Goal: Task Accomplishment & Management: Manage account settings

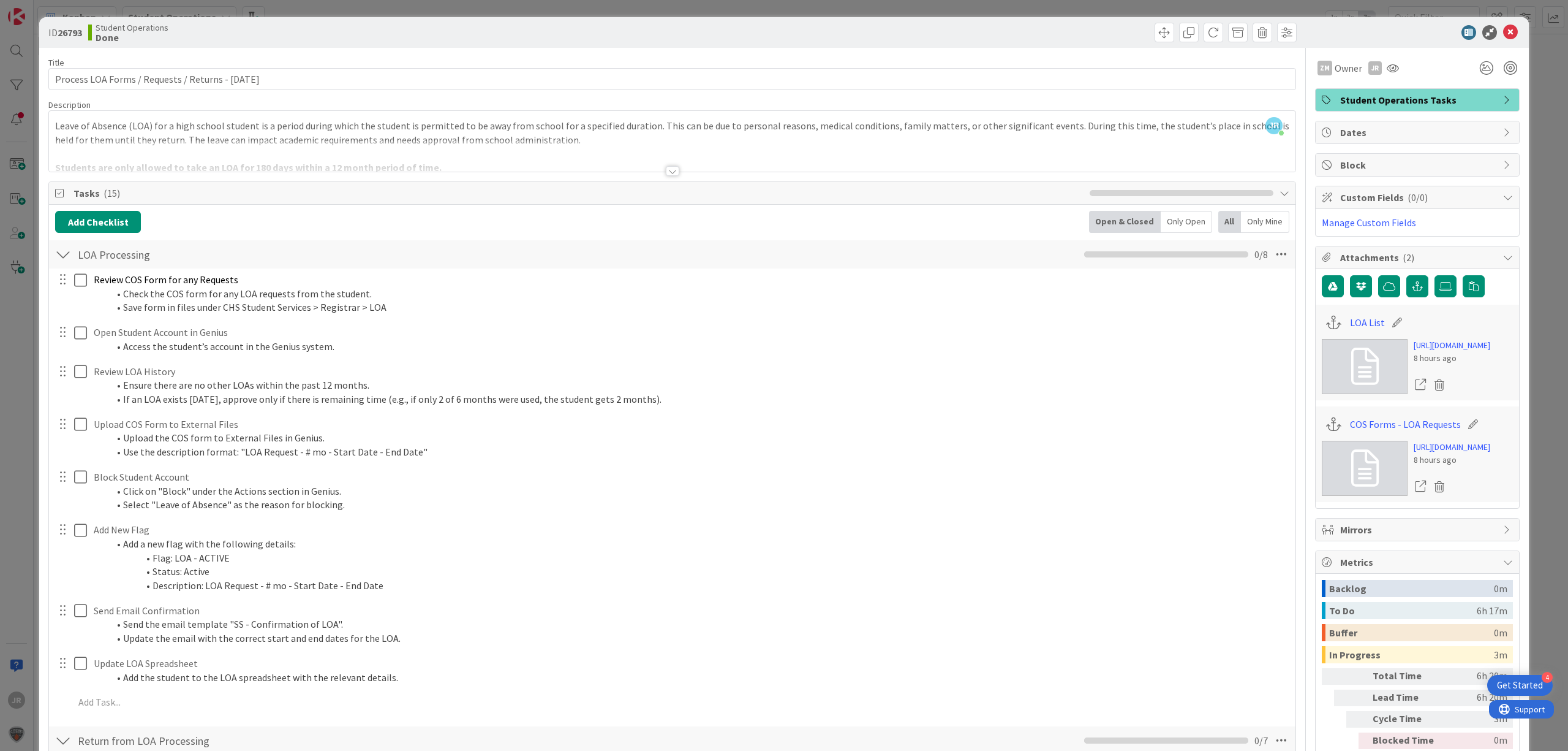
scroll to position [245, 0]
click at [402, 1] on div "ID 26793 Student Operations Done Title 51 / 128 Process LOA Forms / Requests / …" at bounding box center [784, 375] width 1568 height 751
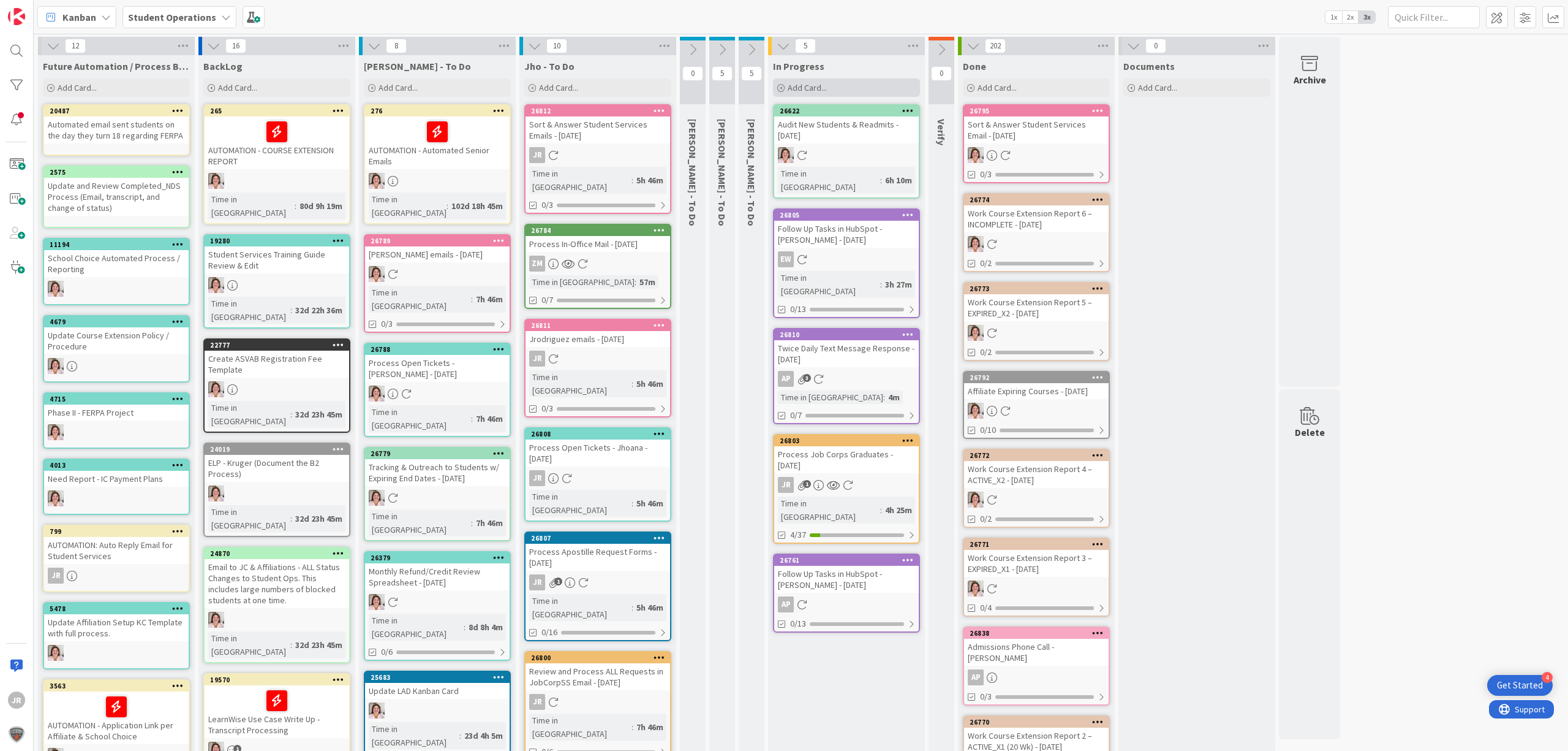
click at [843, 88] on div "Add Card..." at bounding box center [846, 88] width 147 height 18
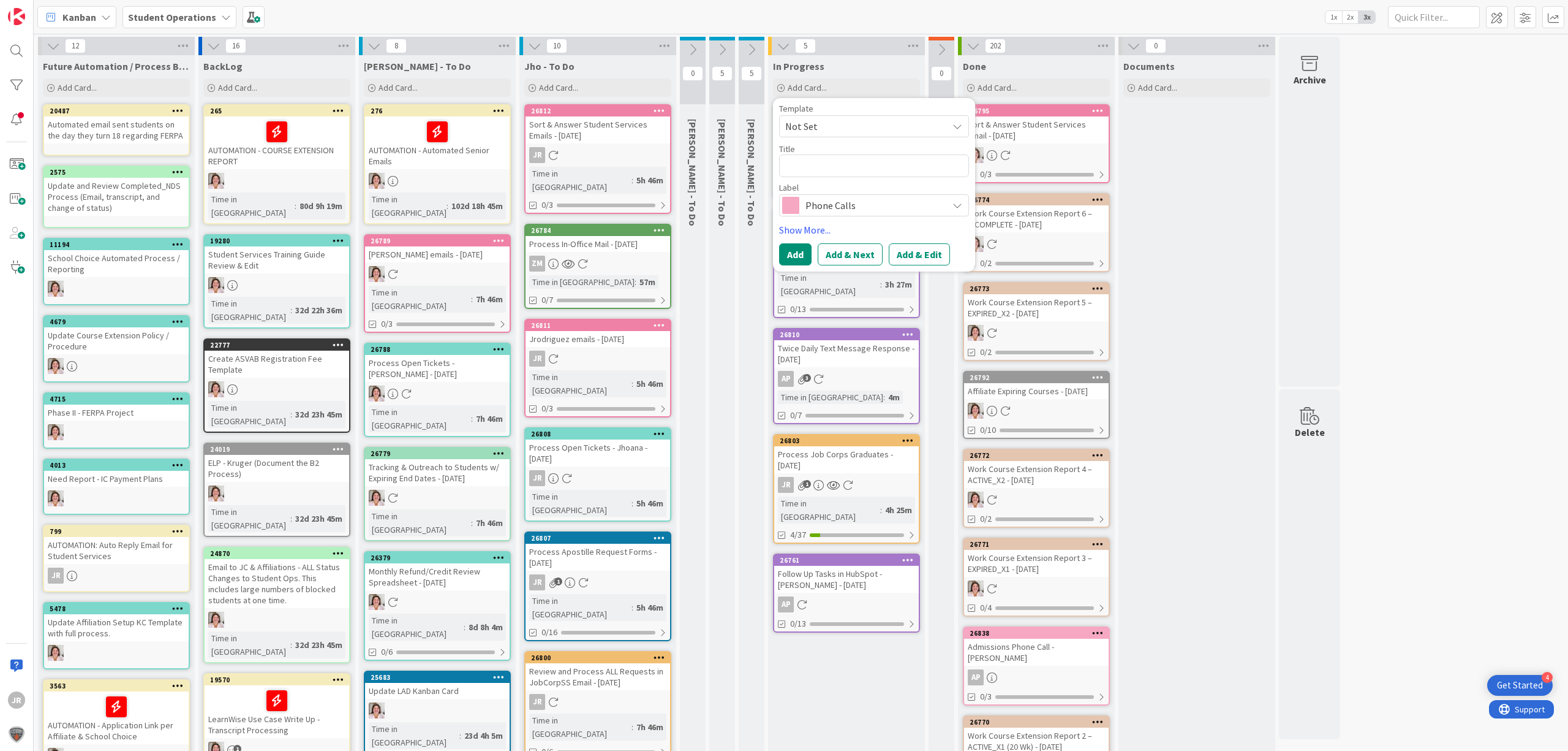
click at [852, 128] on span "Not Set" at bounding box center [861, 126] width 153 height 16
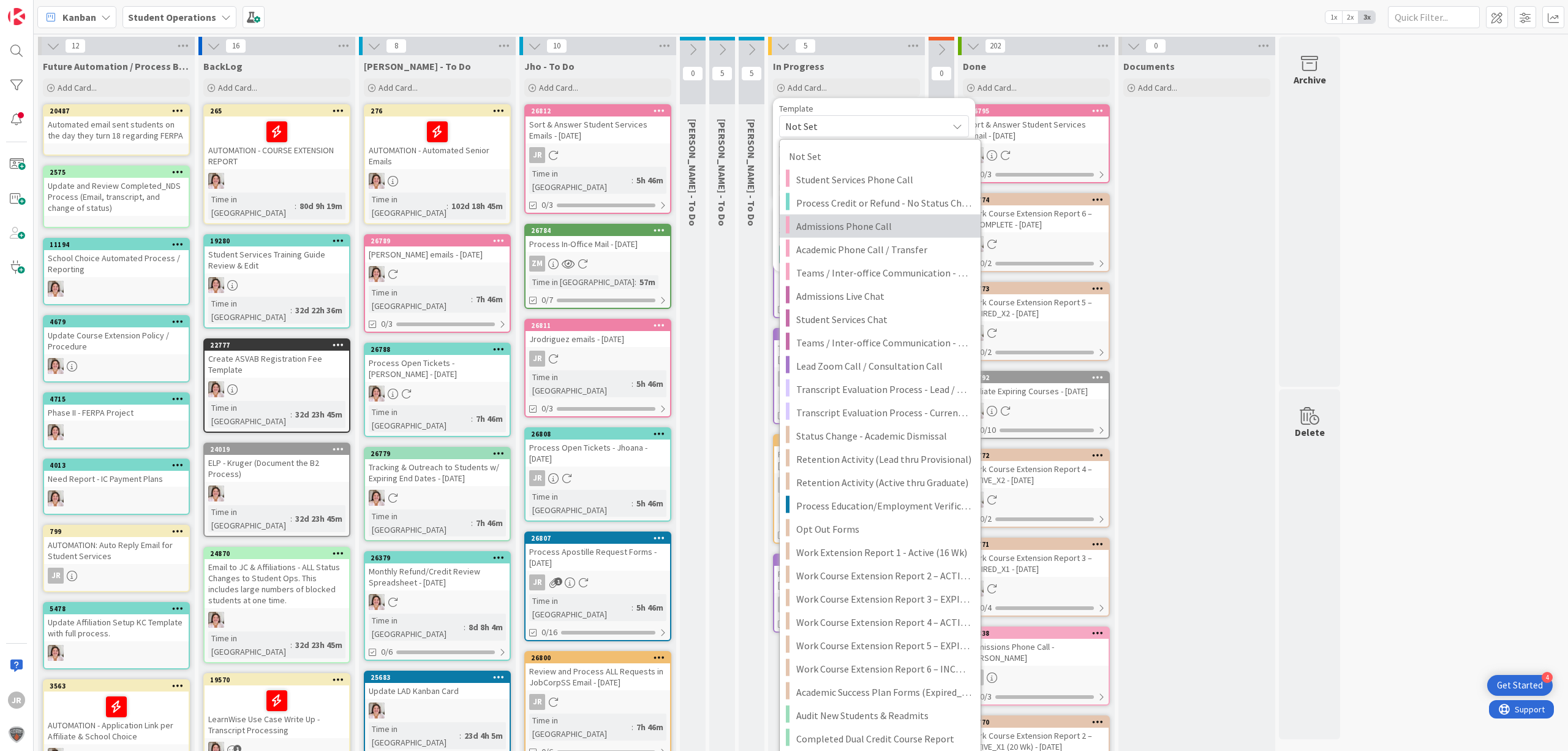
click at [881, 231] on span "Admissions Phone Call" at bounding box center [884, 227] width 175 height 16
type textarea "x"
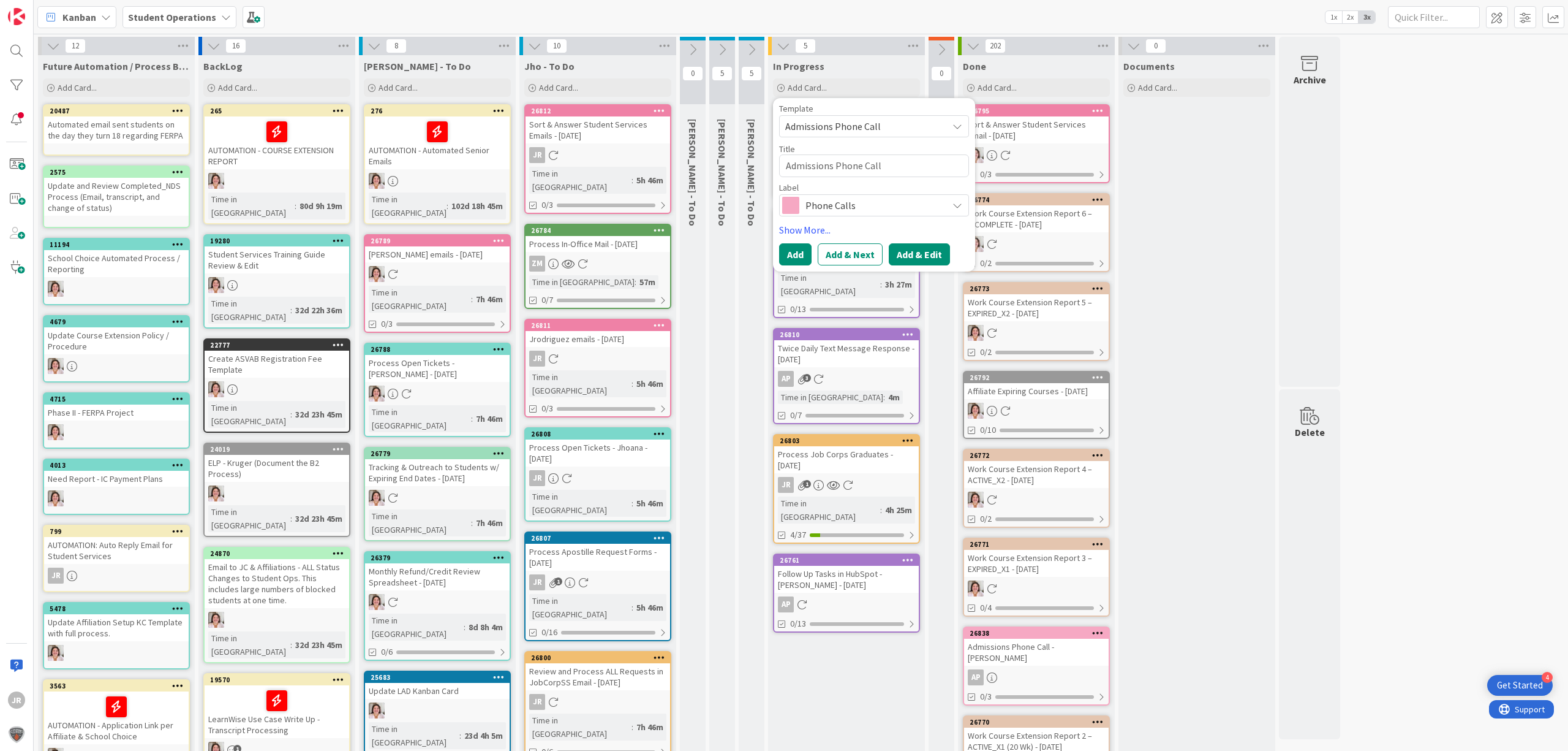
click at [906, 253] on button "Add & Edit" at bounding box center [919, 254] width 61 height 22
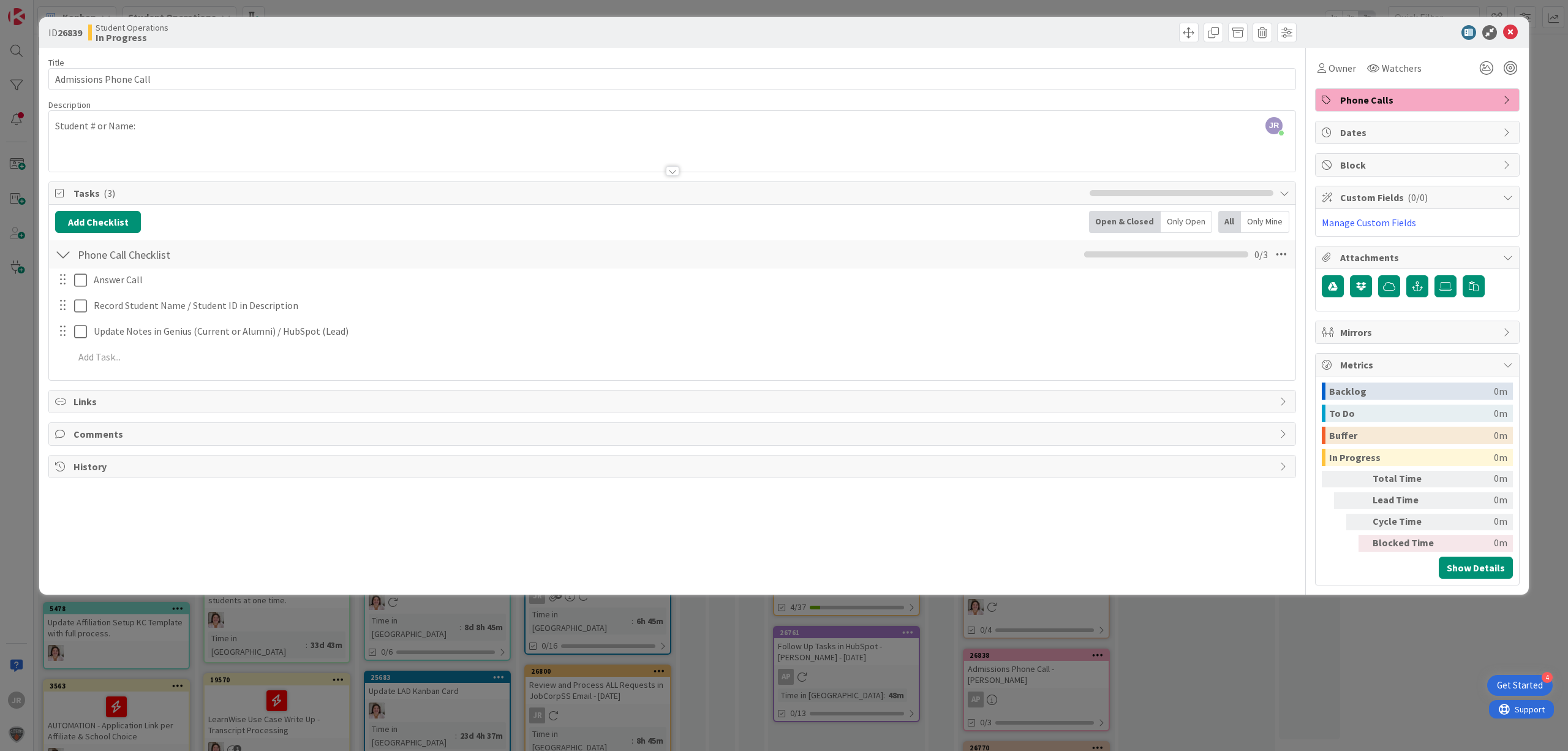
click at [253, 138] on div "JR [PERSON_NAME] just joined Student # or Name:" at bounding box center [672, 141] width 1247 height 61
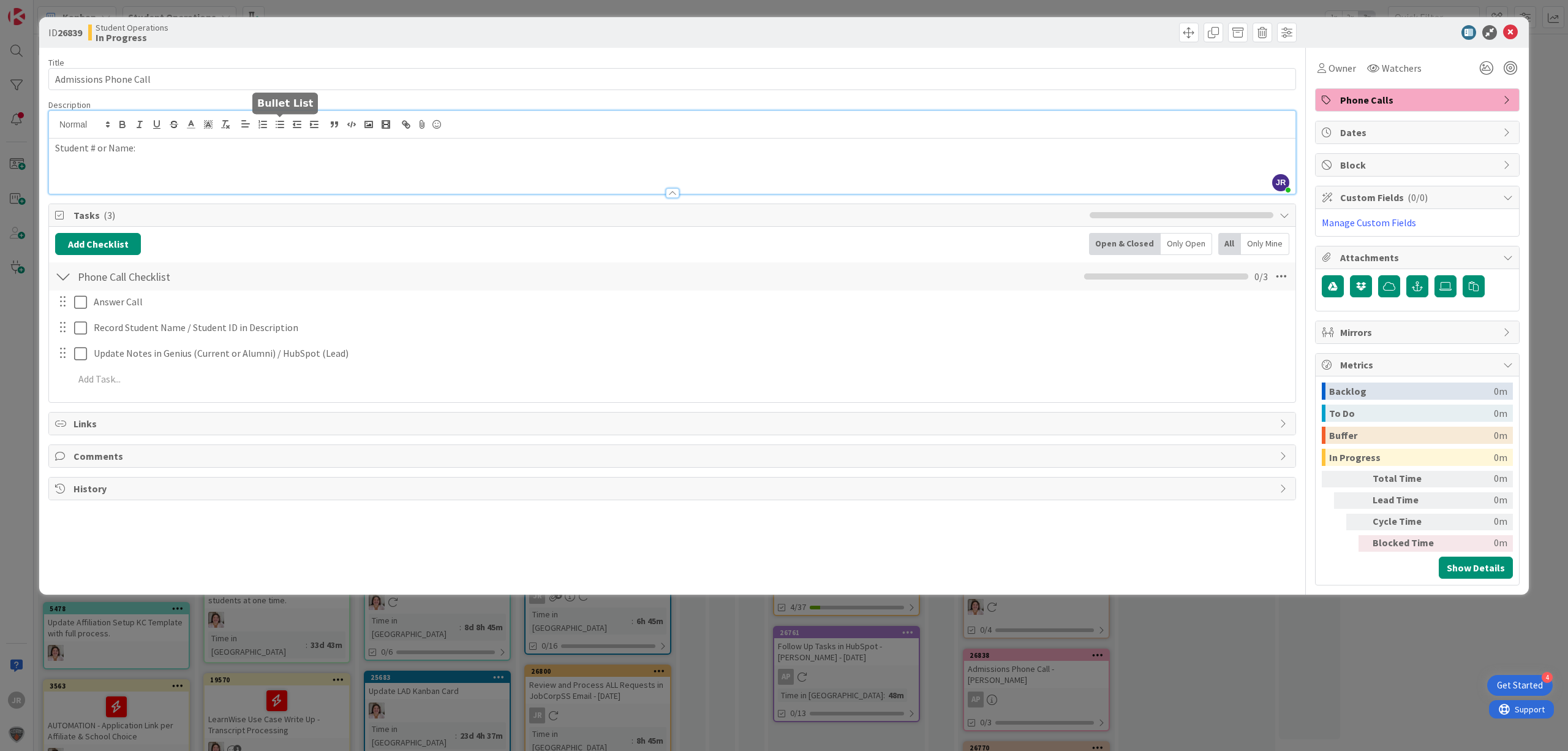
click at [258, 149] on p "Student # or Name:" at bounding box center [673, 149] width 1235 height 14
click at [1094, 6] on div "ID 26839 Student Operations In Progress Title 22 / 128 Admissions Phone Call De…" at bounding box center [784, 375] width 1568 height 751
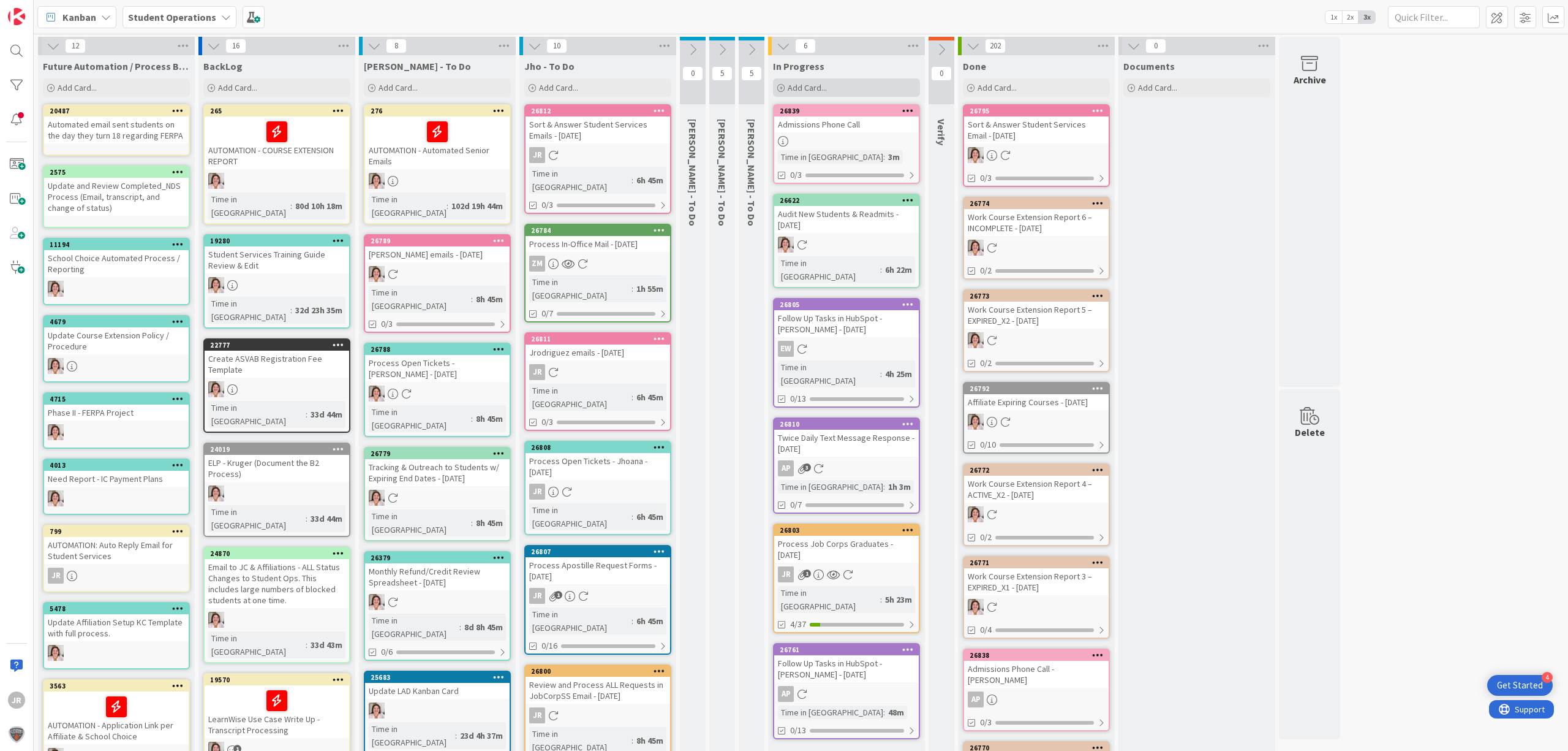
click at [852, 89] on div "Add Card..." at bounding box center [846, 88] width 147 height 18
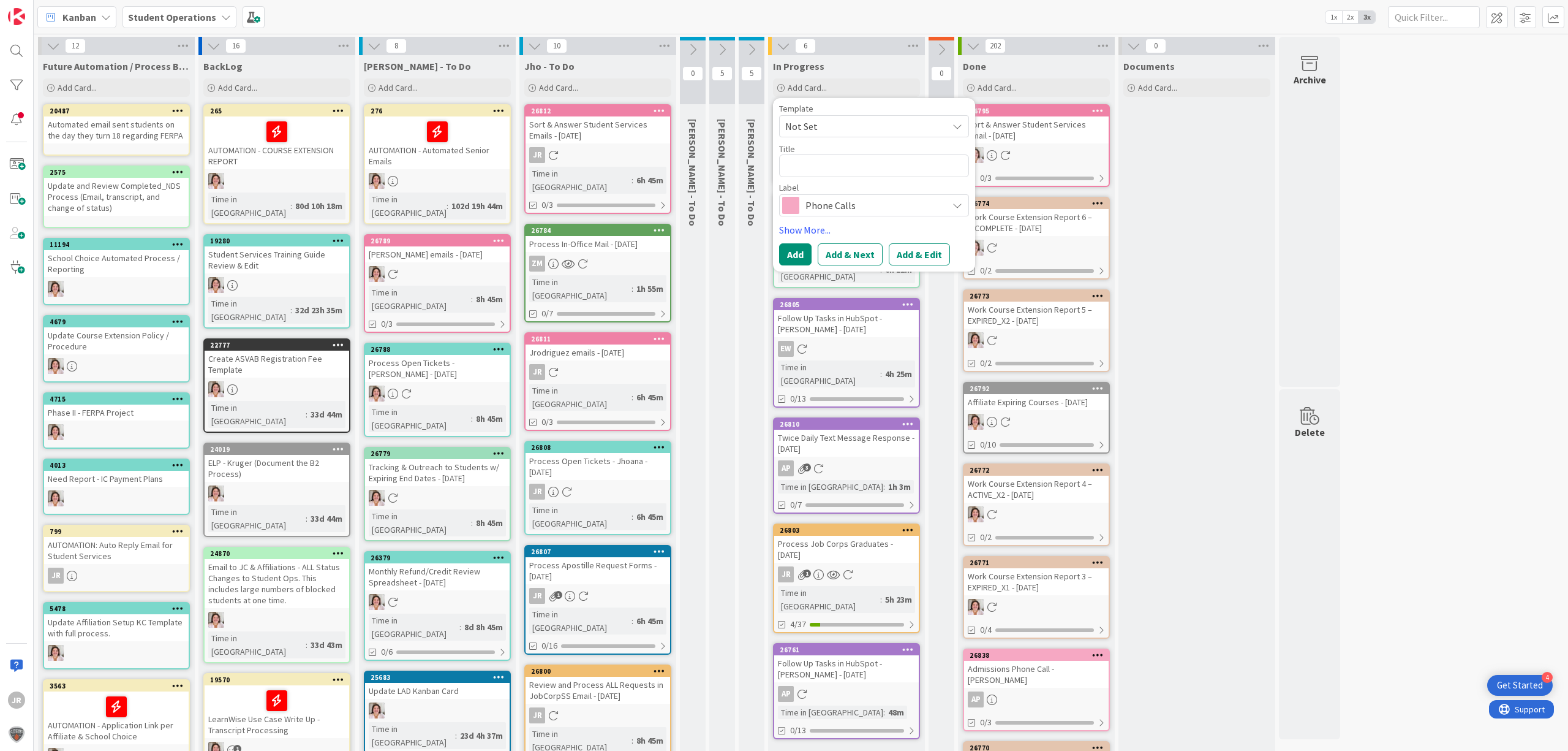
click at [852, 126] on span "Not Set" at bounding box center [861, 126] width 153 height 16
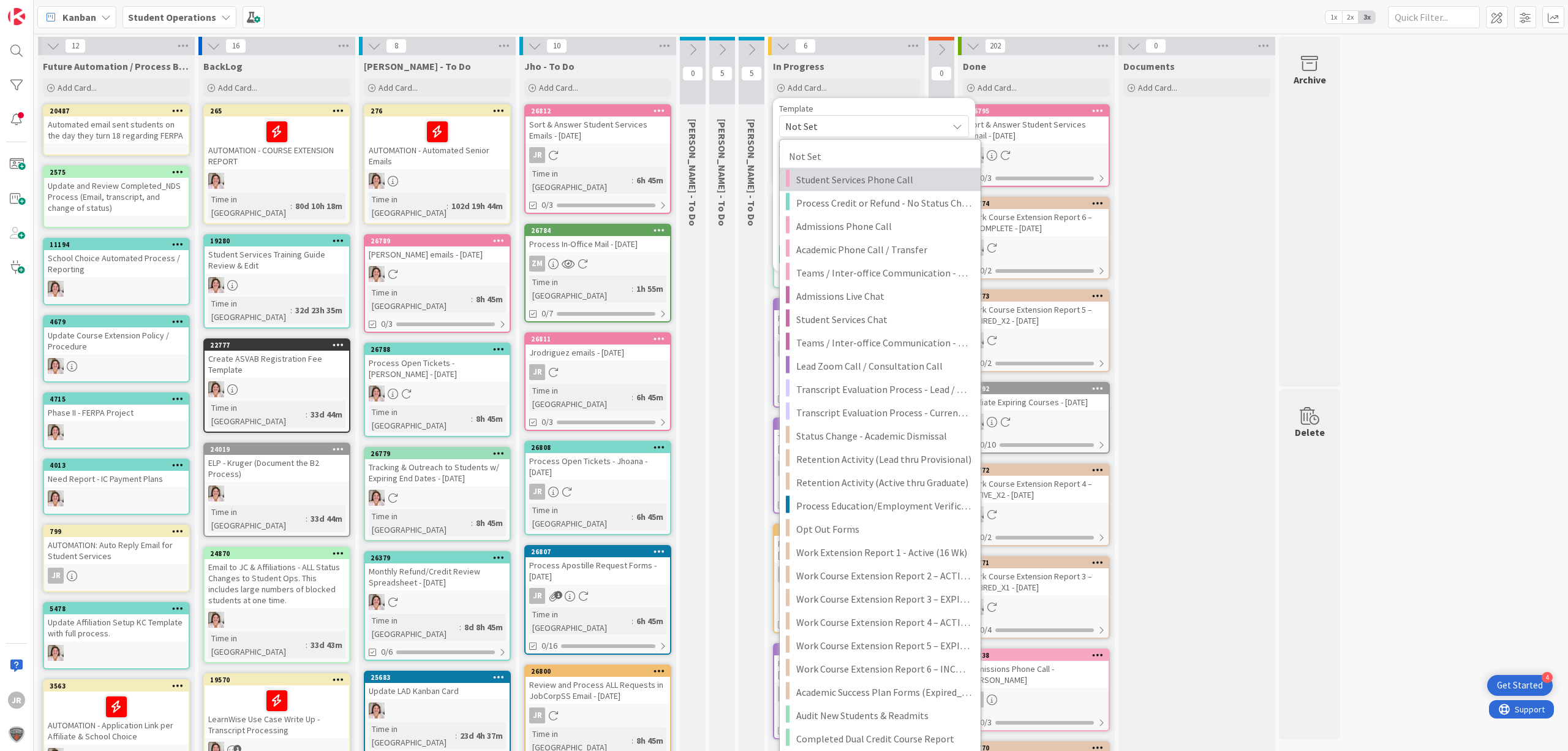
click at [869, 182] on span "Student Services Phone Call" at bounding box center [884, 180] width 175 height 16
type textarea "x"
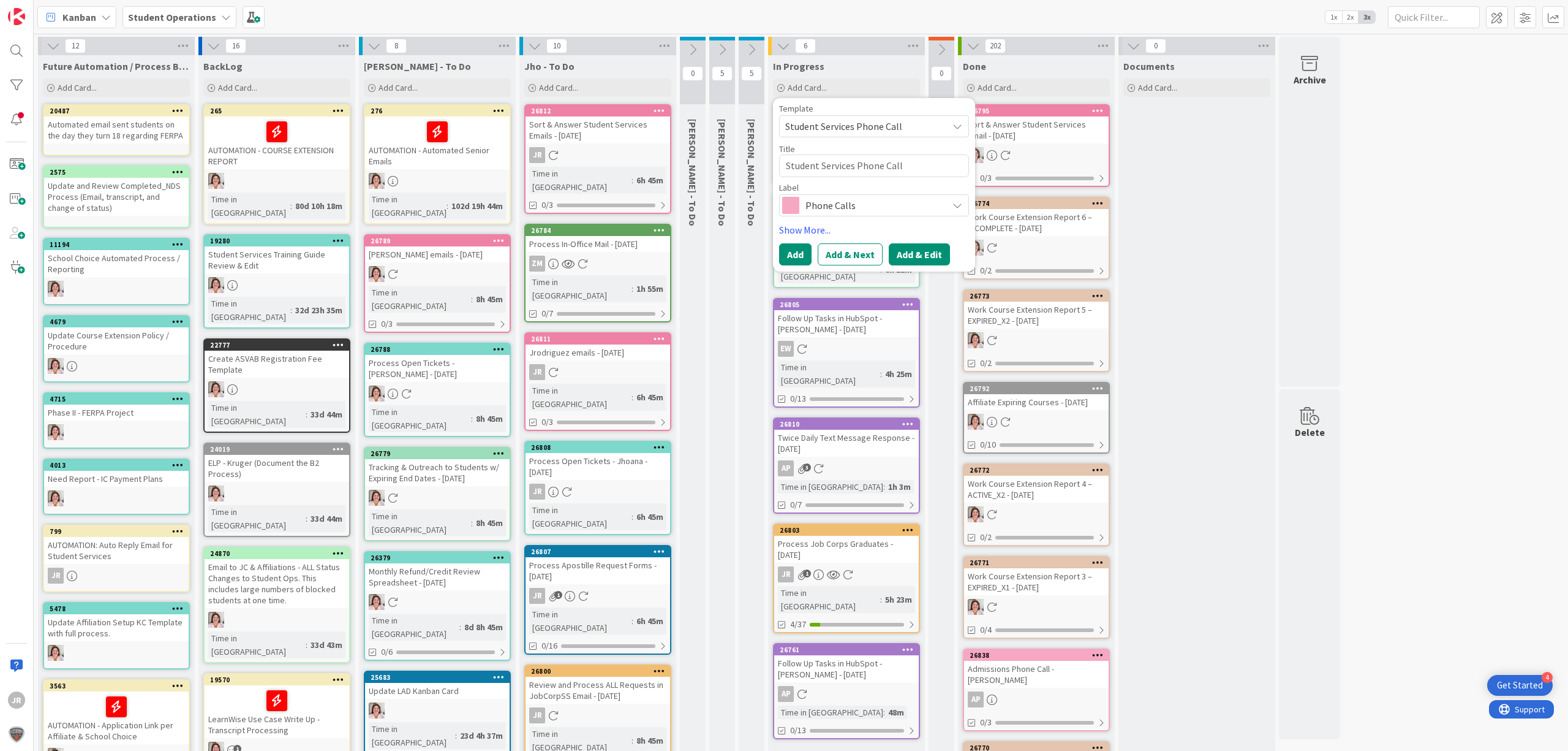
click at [903, 247] on button "Add & Edit" at bounding box center [919, 254] width 61 height 22
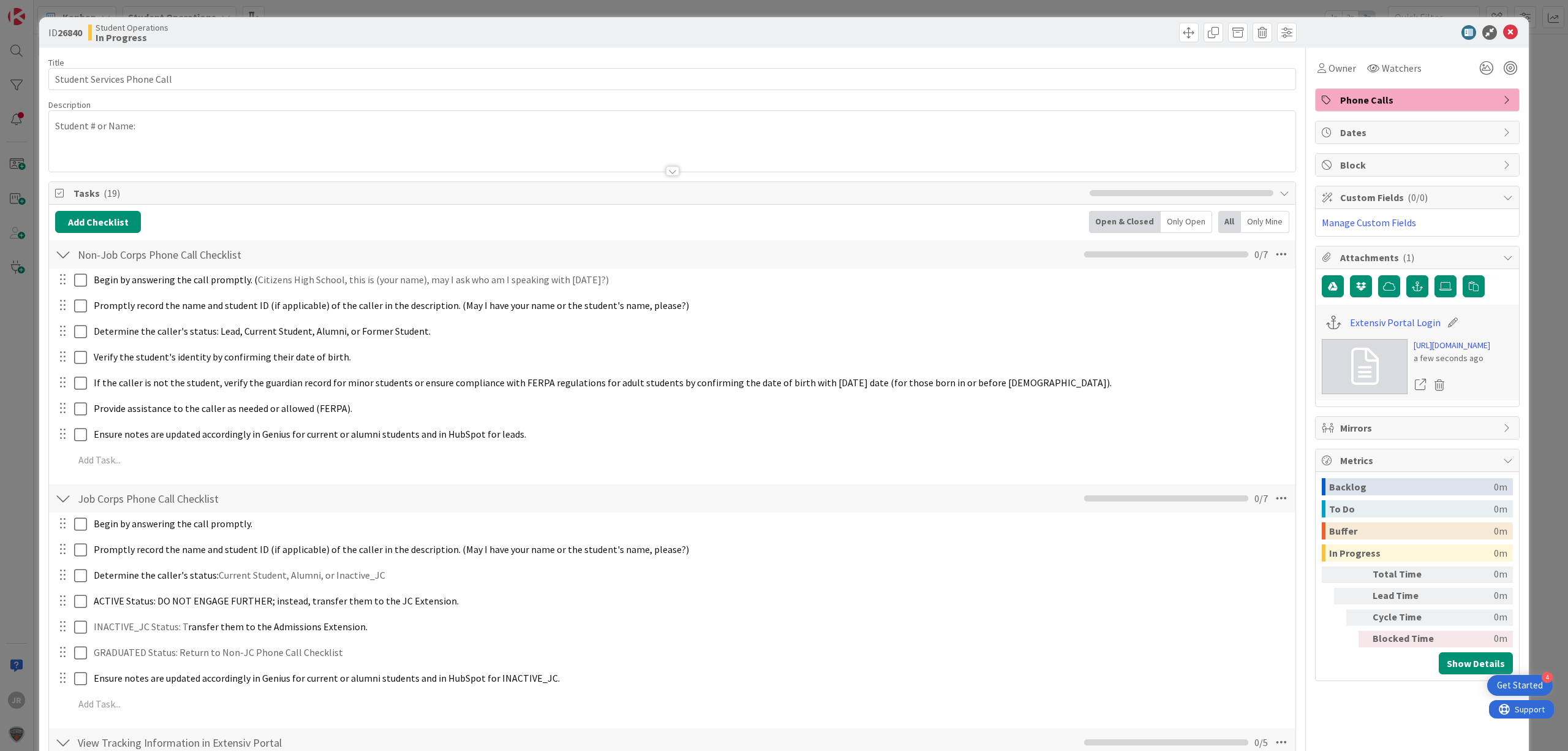
click at [1368, 94] on span "Phone Calls" at bounding box center [1419, 100] width 157 height 14
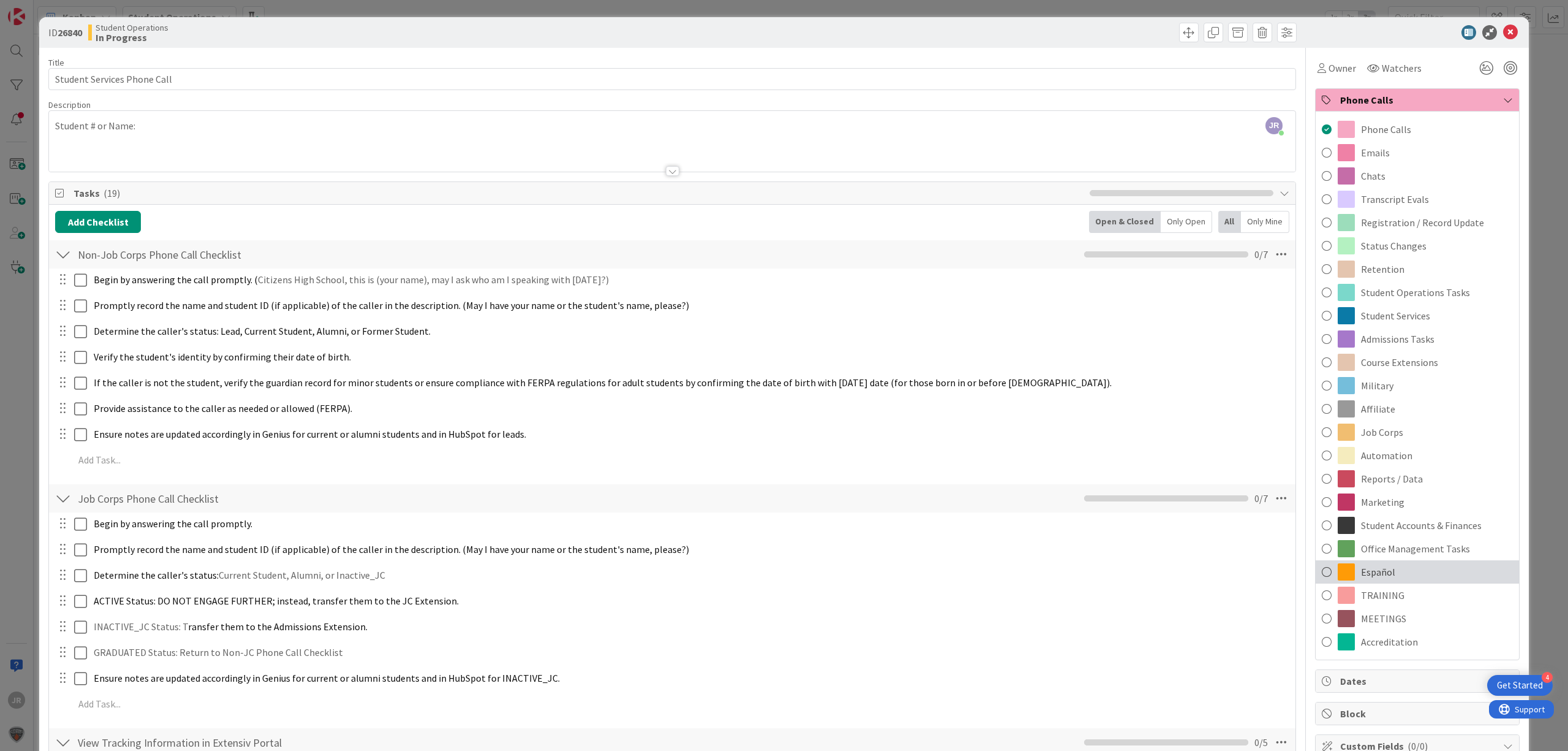
click at [1364, 572] on span "Español" at bounding box center [1379, 572] width 35 height 14
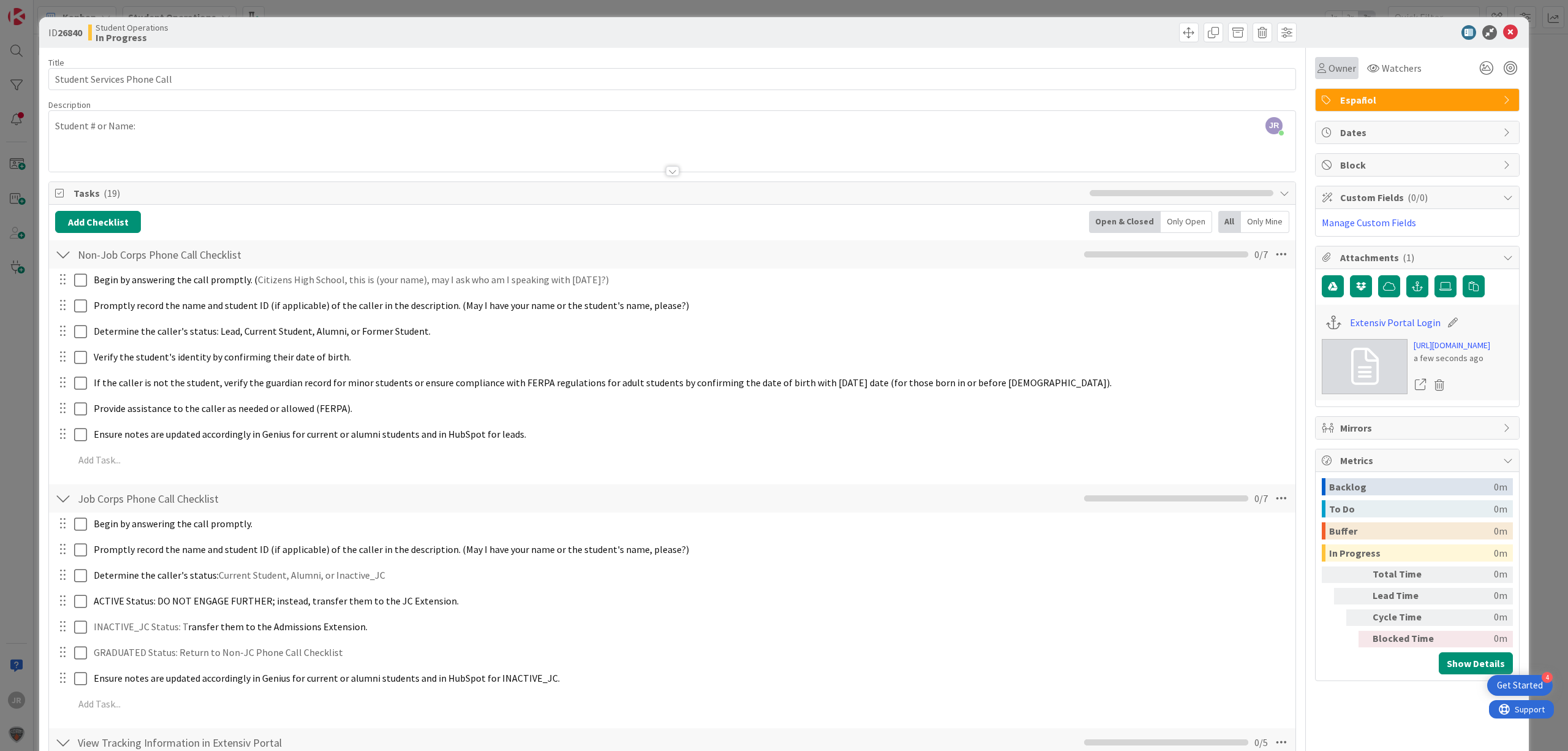
click at [1329, 62] on span "Owner" at bounding box center [1342, 68] width 27 height 14
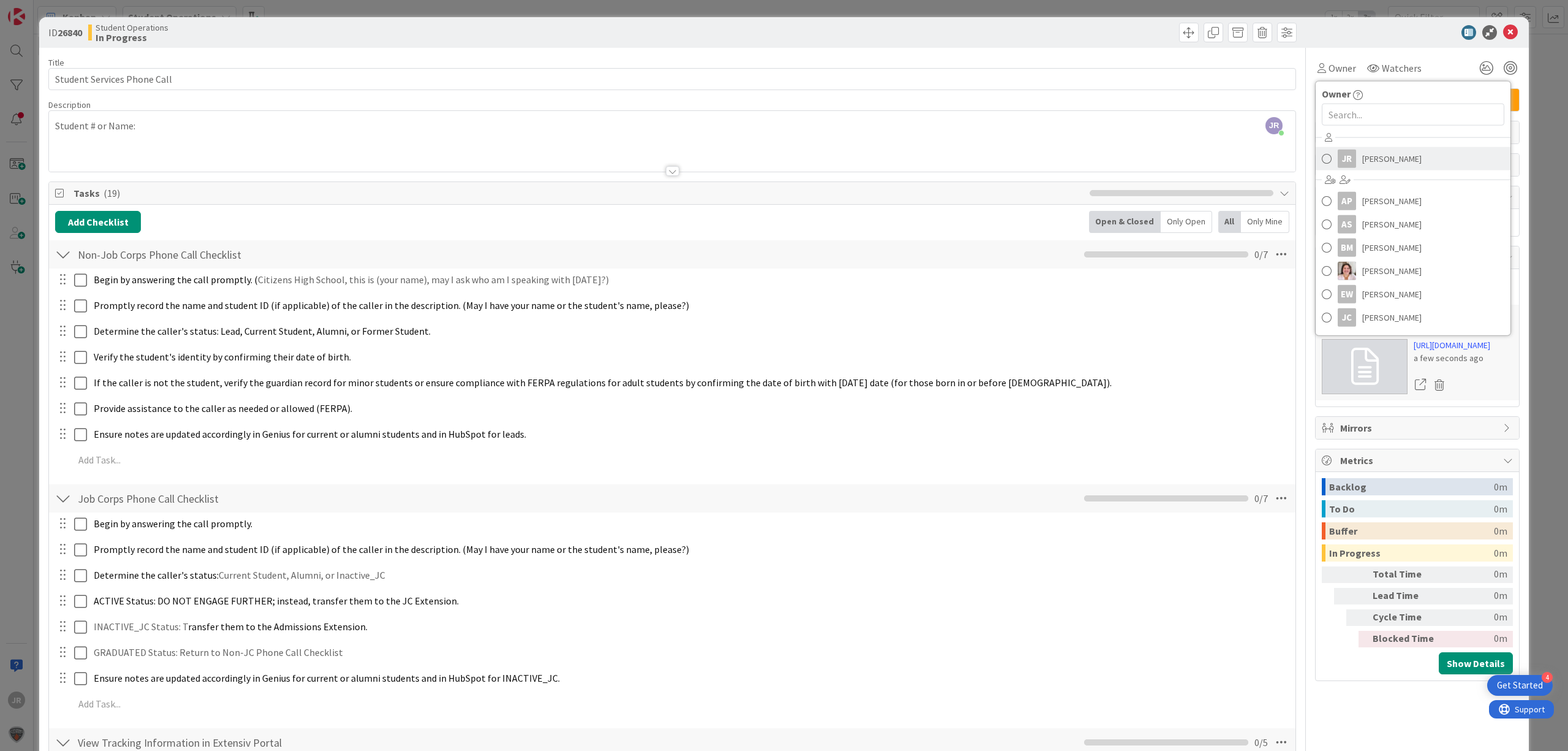
click at [1362, 162] on span "[PERSON_NAME]" at bounding box center [1392, 158] width 59 height 18
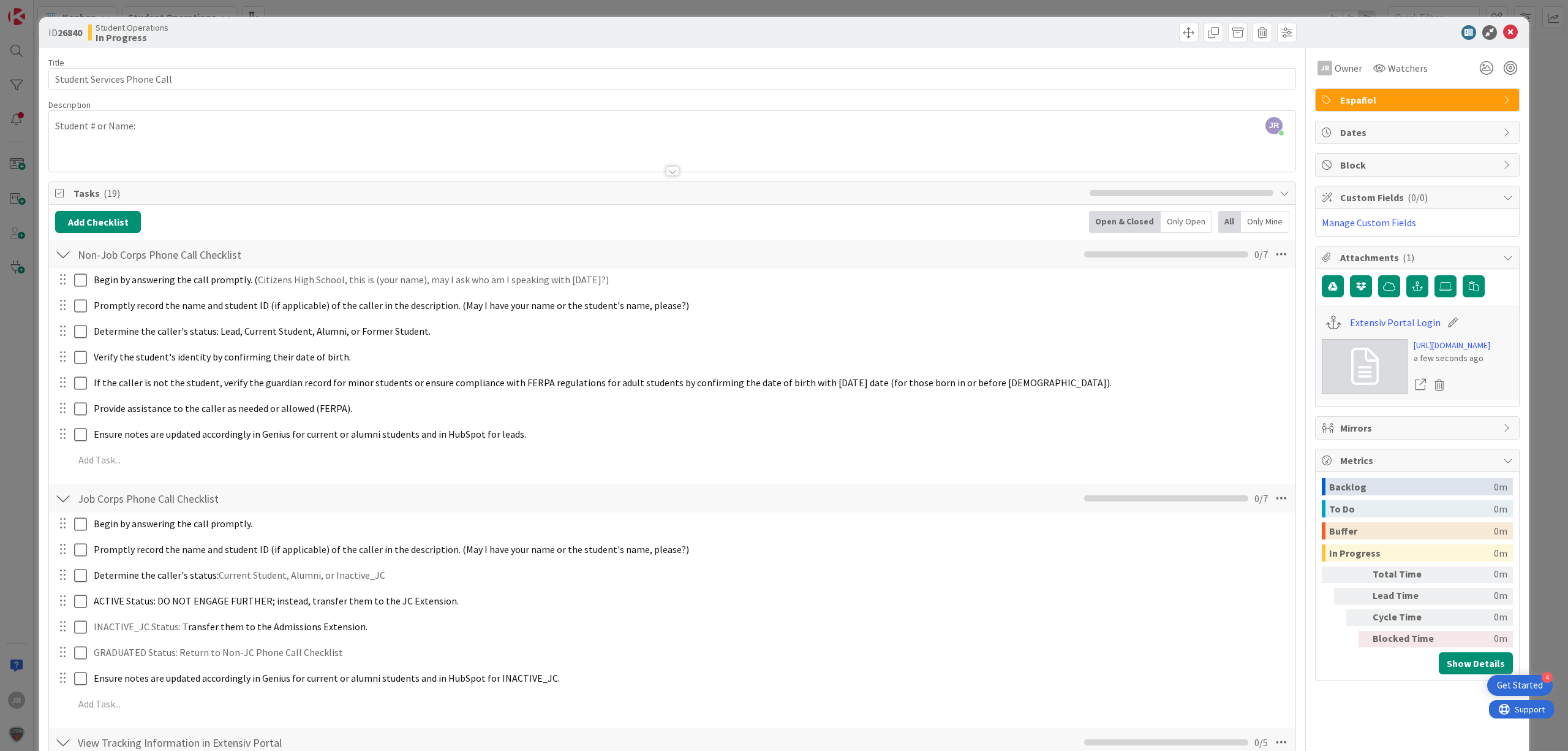
click at [415, 7] on div "ID 26840 Student Operations In Progress Title 27 / 128 Student Services Phone C…" at bounding box center [784, 375] width 1568 height 751
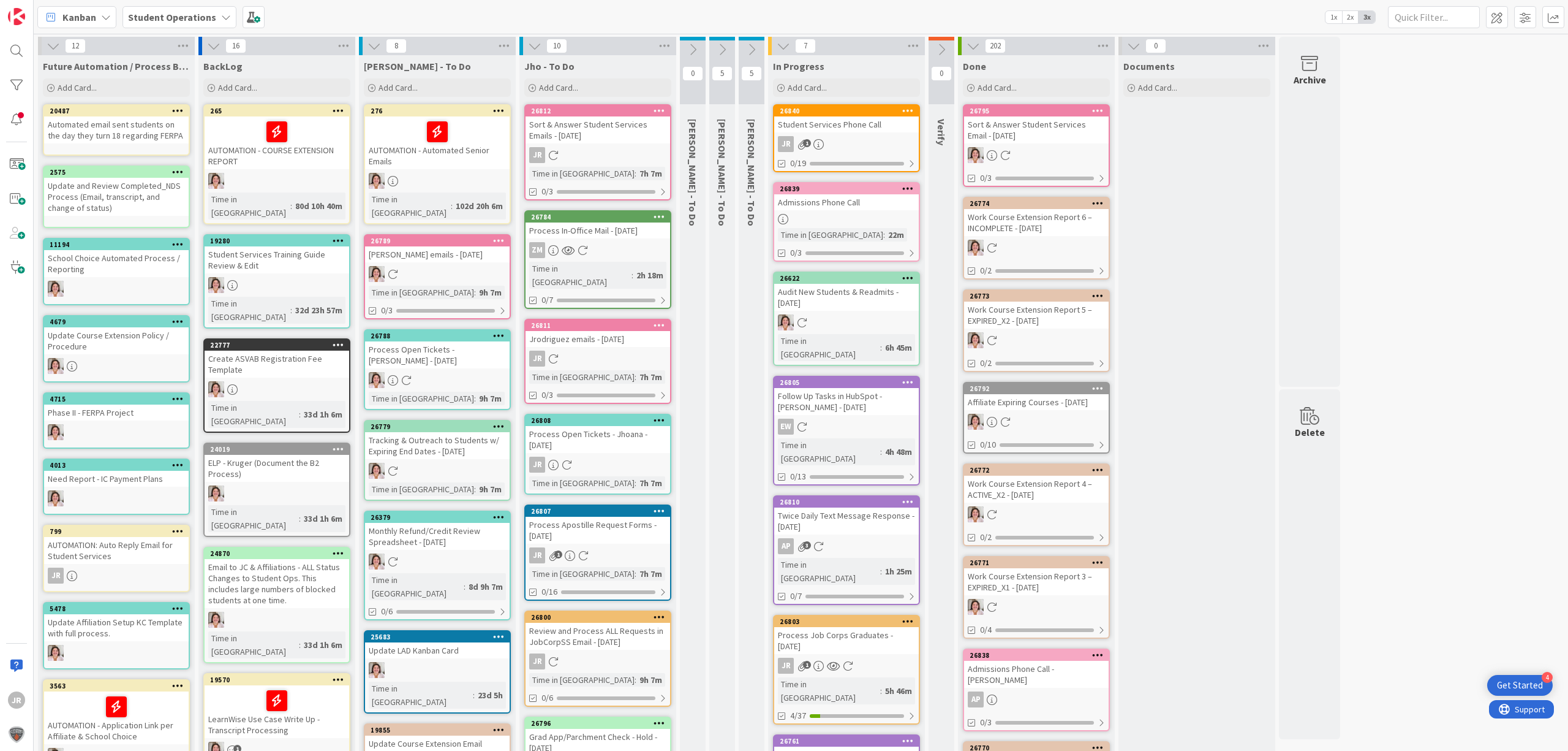
click at [853, 126] on div "Student Services Phone Call" at bounding box center [847, 124] width 145 height 16
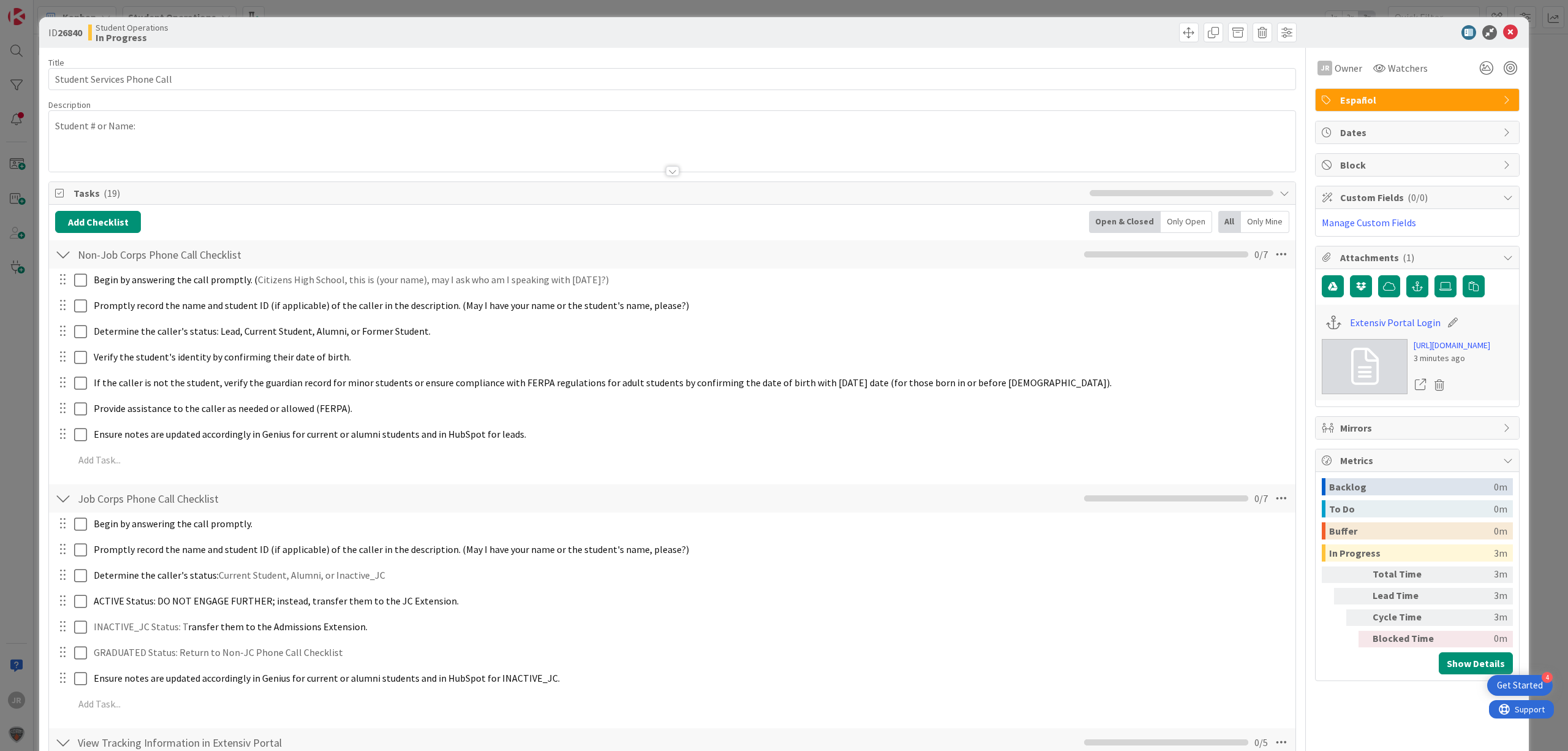
click at [287, 131] on div "Student # or Name:" at bounding box center [672, 141] width 1247 height 61
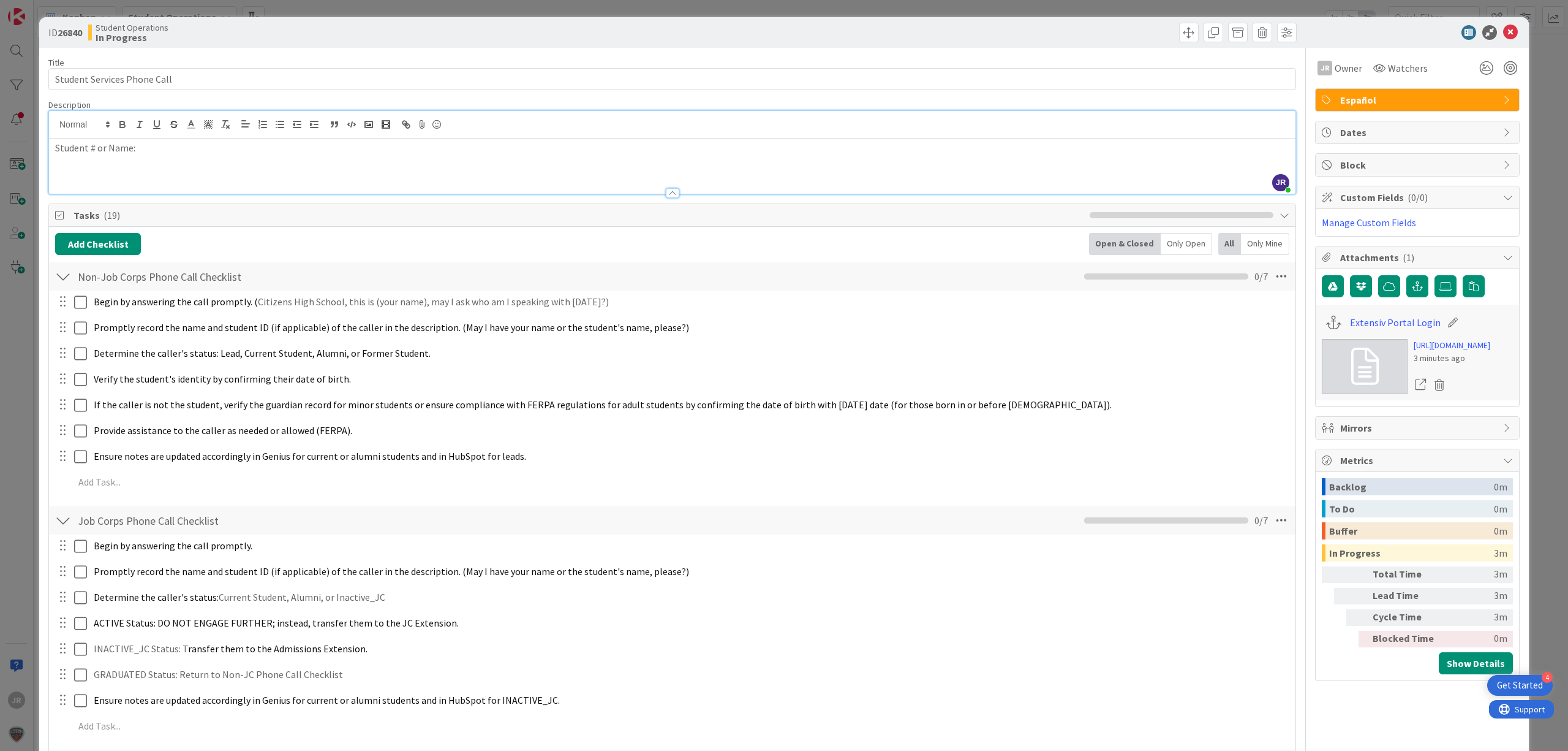
click at [243, 149] on p "Student # or Name:" at bounding box center [673, 149] width 1235 height 14
click at [1183, 28] on span at bounding box center [1189, 32] width 19 height 19
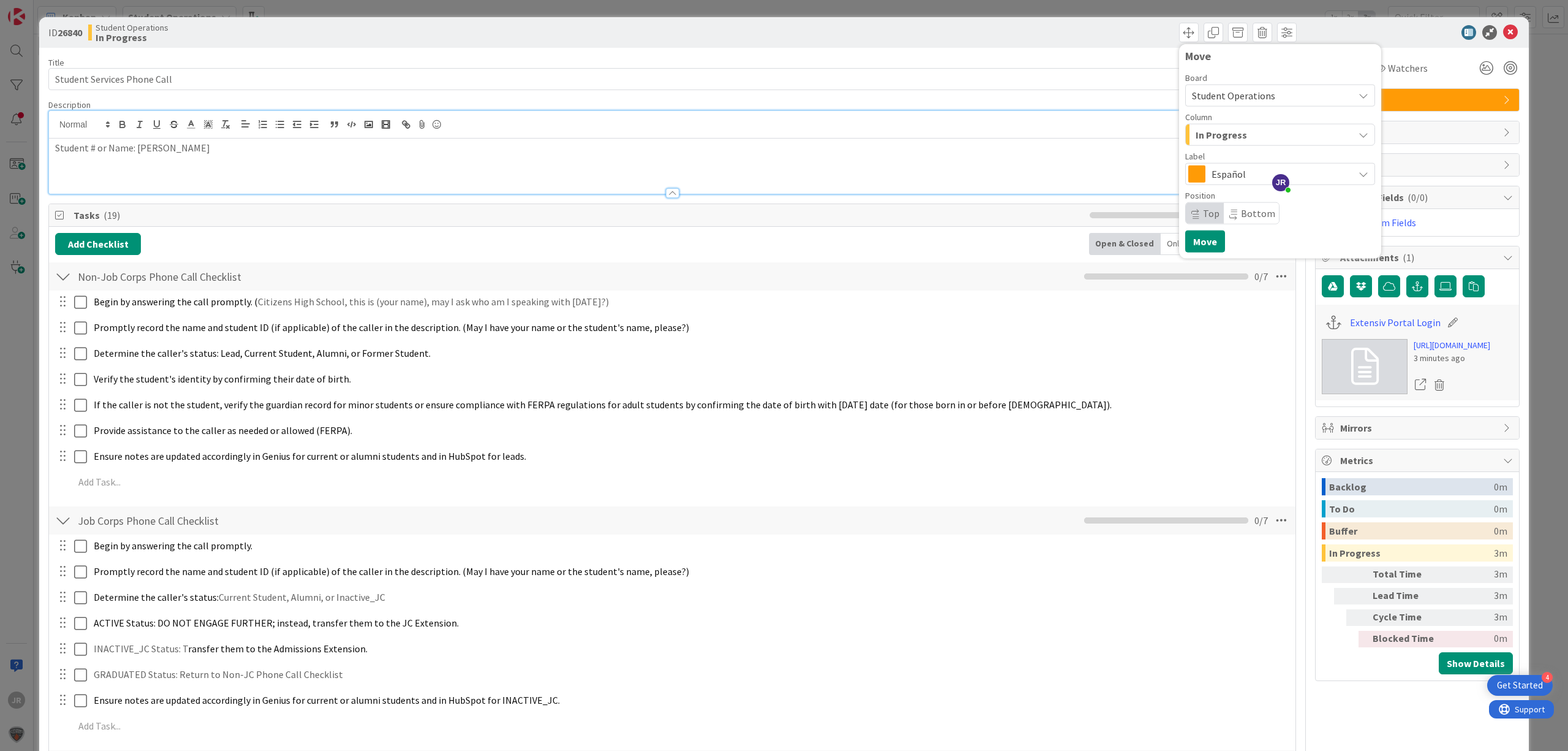
click at [1201, 136] on span "In Progress" at bounding box center [1222, 135] width 51 height 16
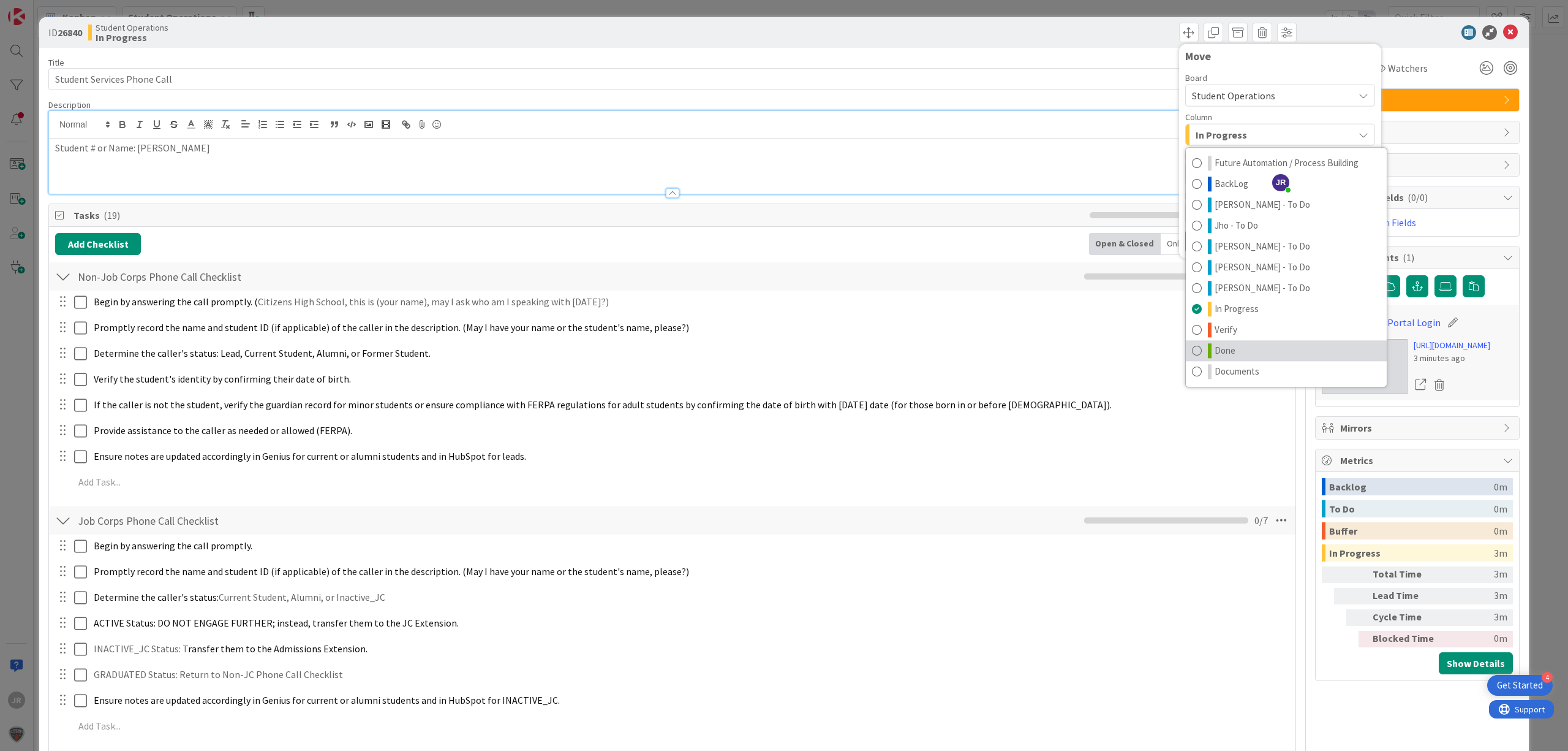
click at [1222, 345] on span "Done" at bounding box center [1225, 350] width 21 height 14
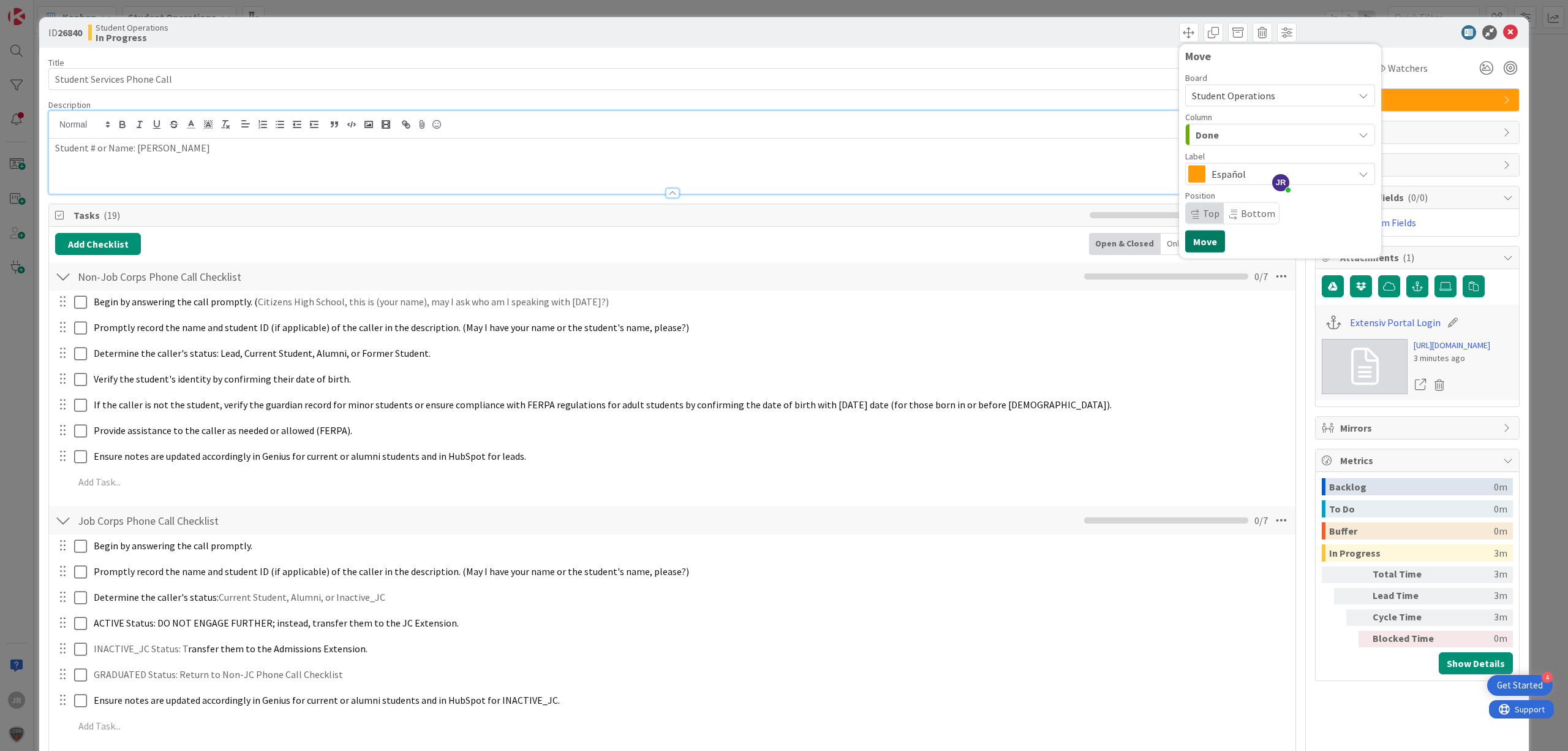
click at [1196, 245] on button "Move" at bounding box center [1206, 241] width 40 height 22
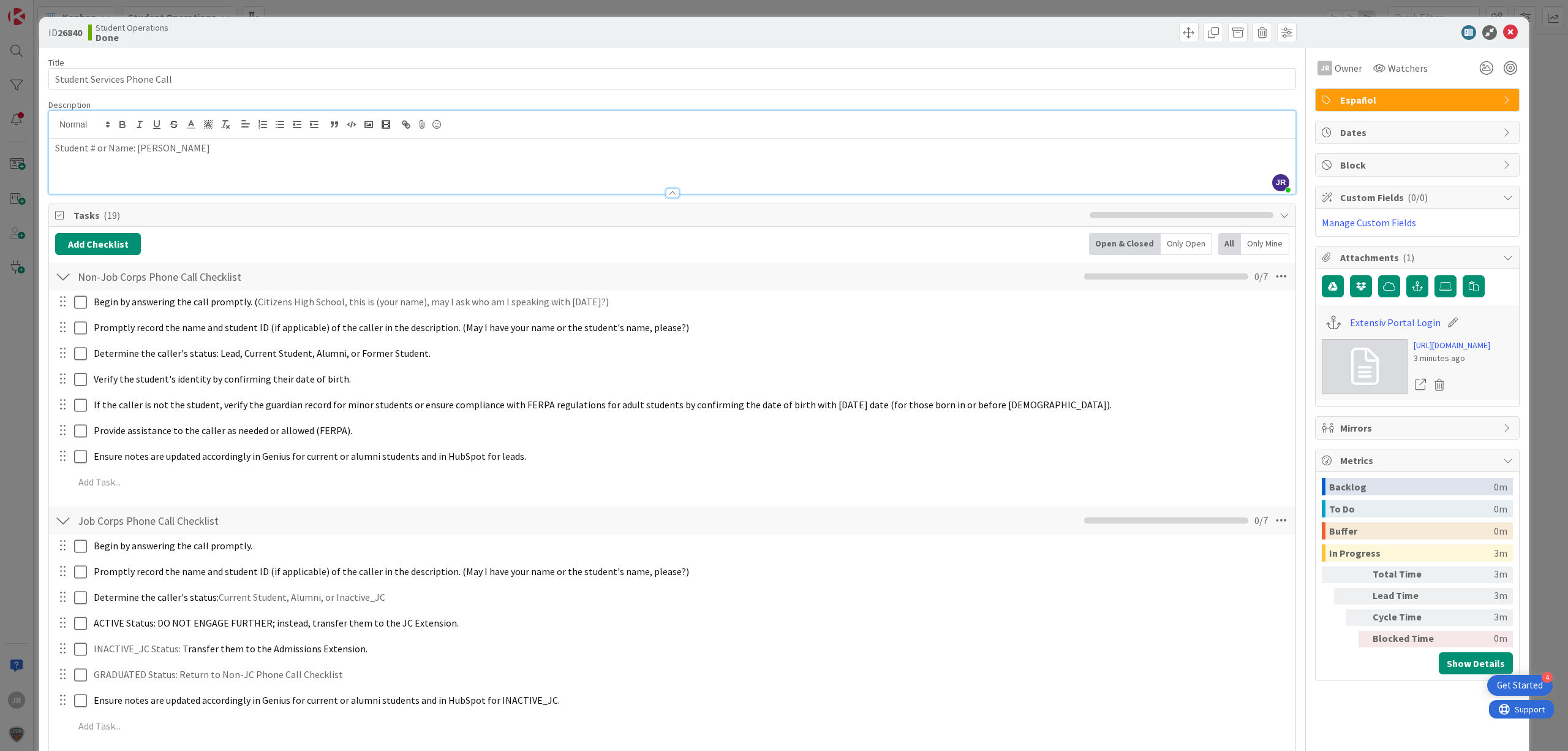
drag, startPoint x: 1003, startPoint y: 9, endPoint x: 917, endPoint y: 69, distance: 104.9
click at [1001, 7] on div "ID 26840 Student Operations Done Move Move Title 27 / 128 Student Services Phon…" at bounding box center [784, 375] width 1568 height 751
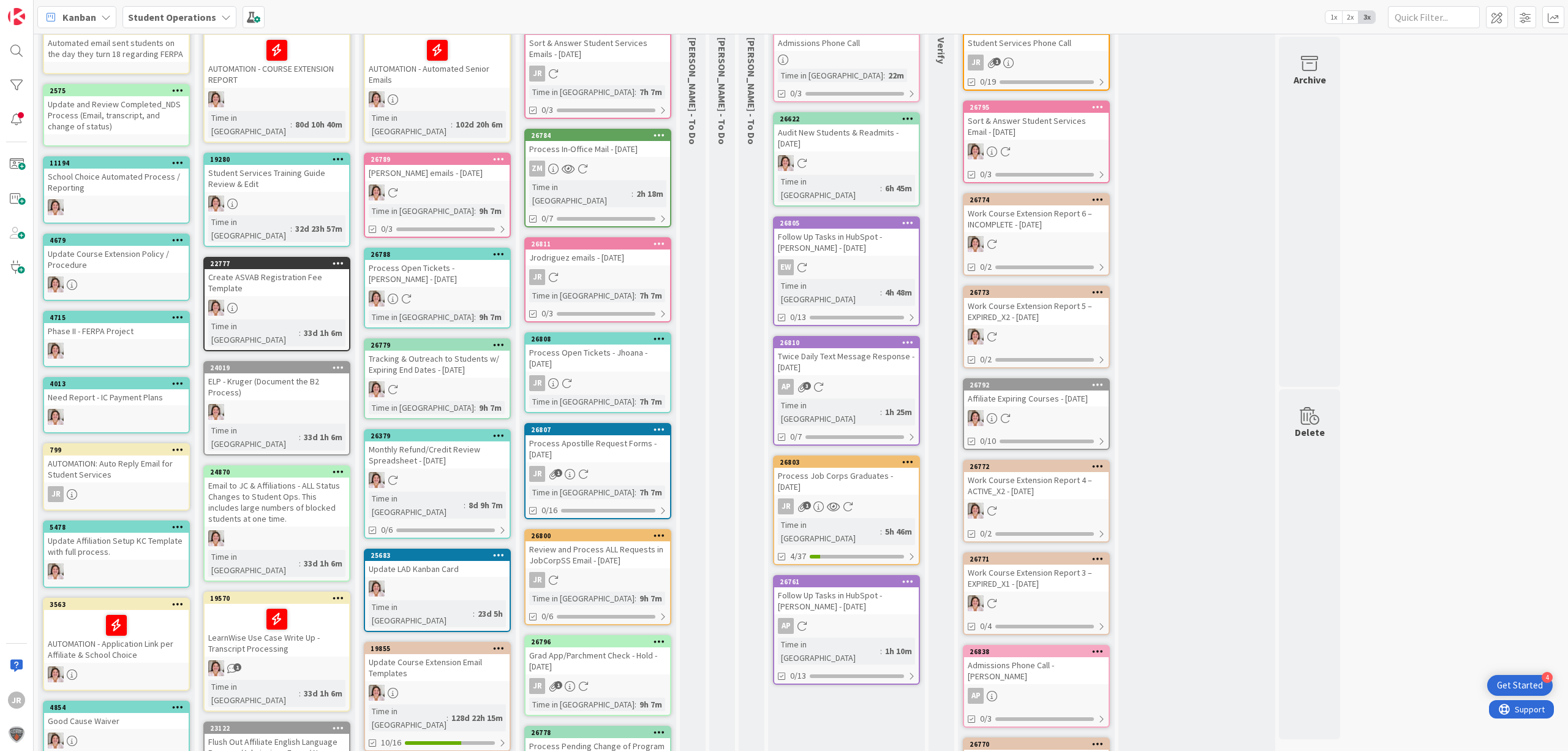
scroll to position [327, 0]
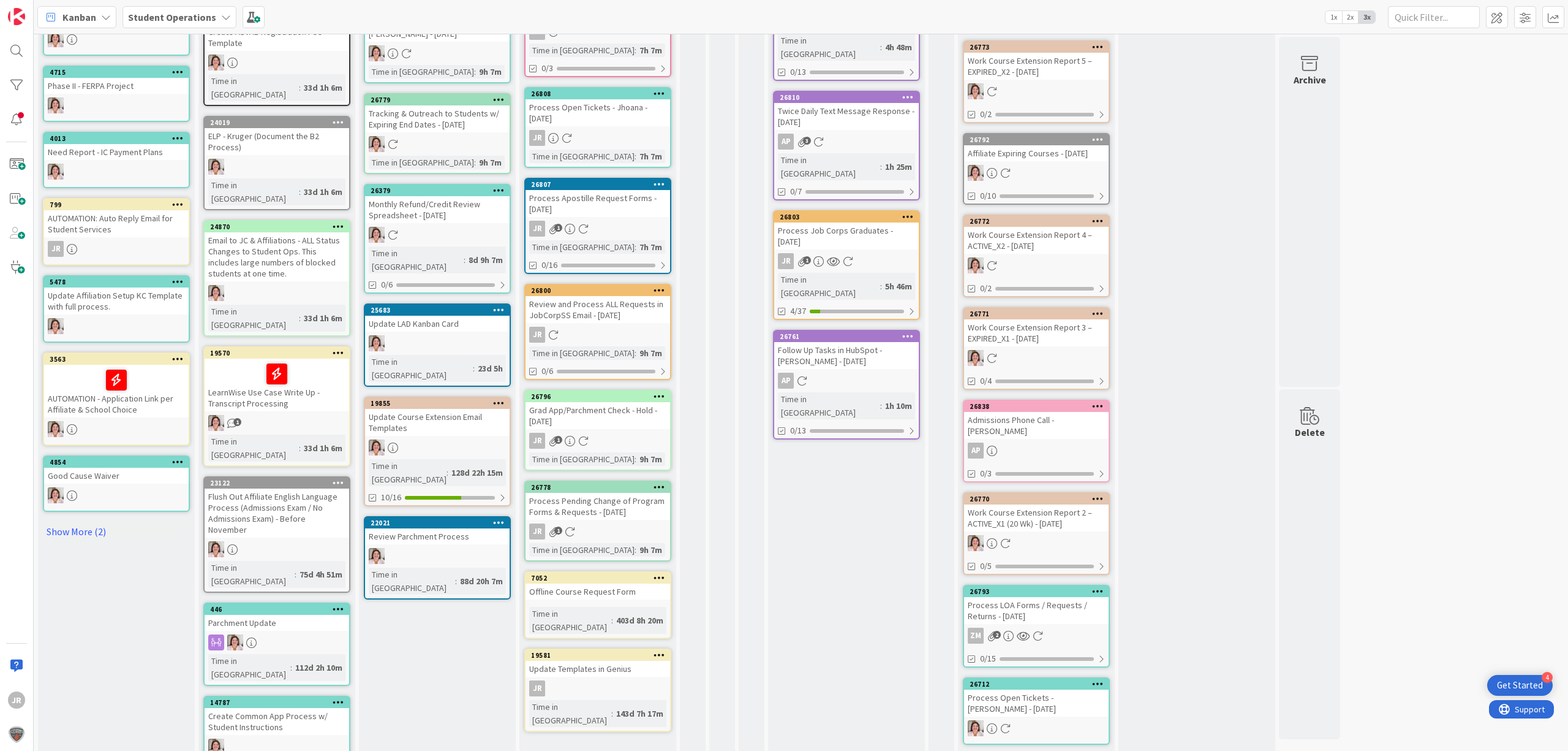
click at [625, 493] on div "Process Pending Change of Program Forms & Requests - [DATE]" at bounding box center [598, 507] width 145 height 27
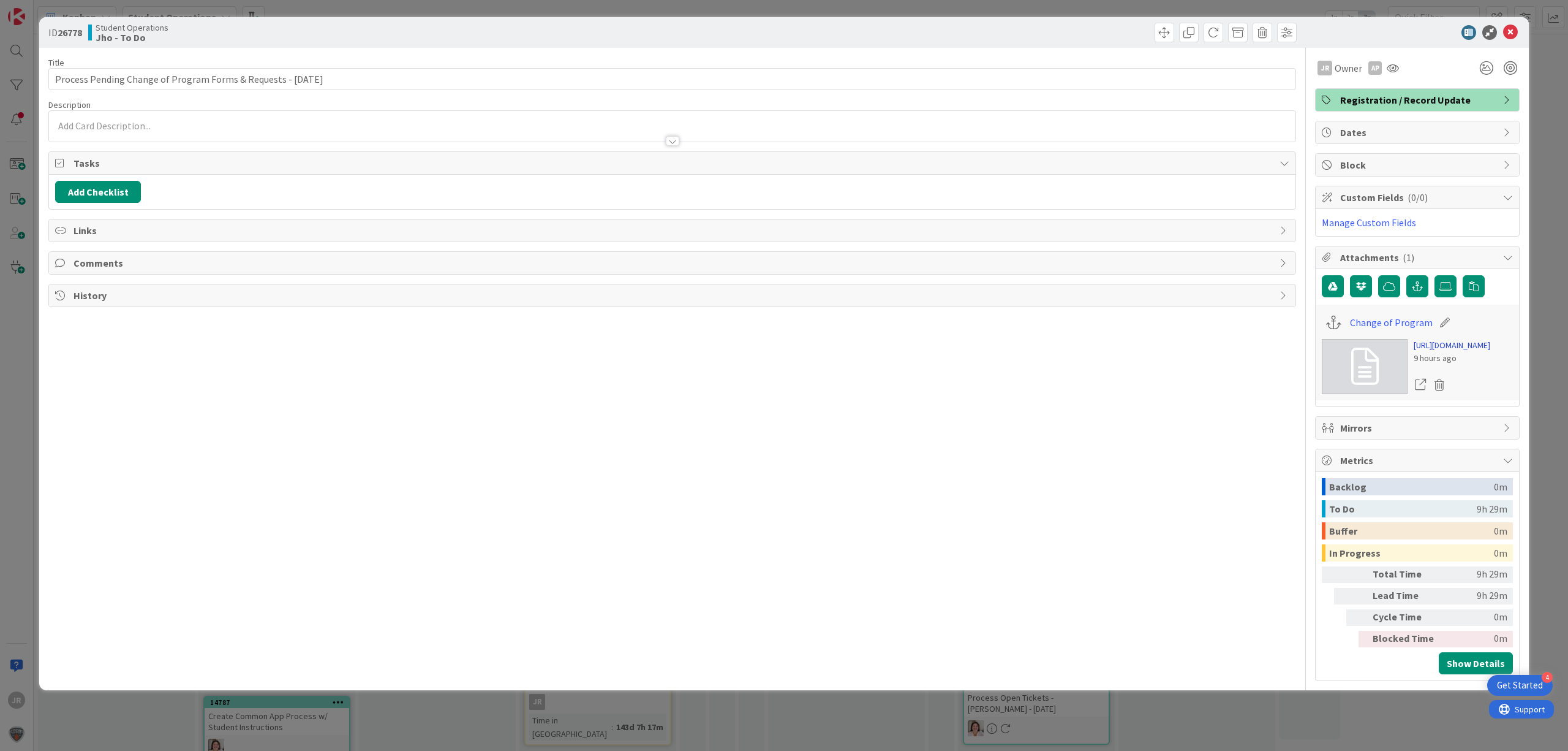
click at [1442, 352] on link "[URL][DOMAIN_NAME]" at bounding box center [1452, 345] width 76 height 13
click at [554, 14] on div "ID 26778 Student Operations Jho - To Do Title 63 / 128 Process Pending Change o…" at bounding box center [784, 375] width 1568 height 751
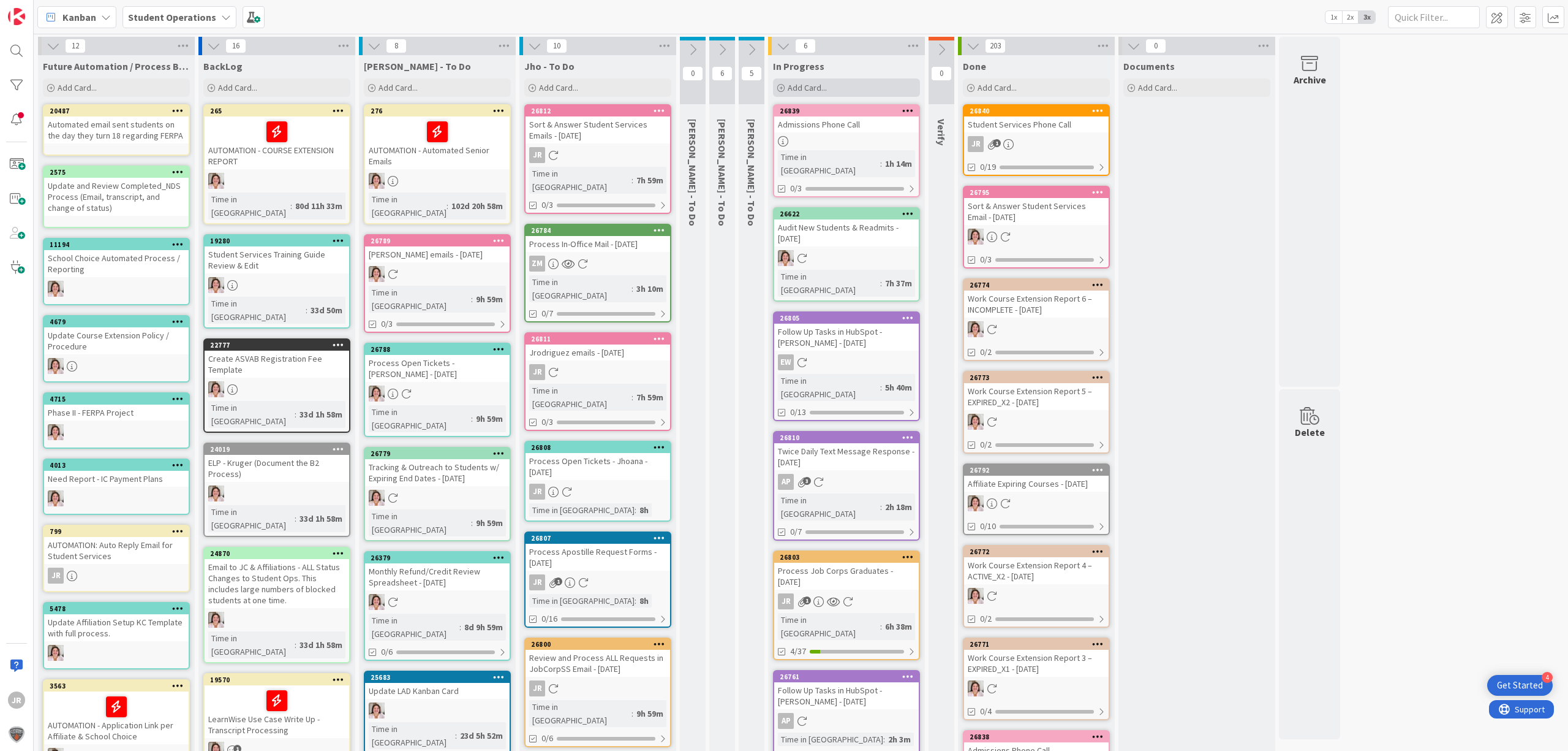
click at [824, 88] on span "Add Card..." at bounding box center [807, 88] width 39 height 11
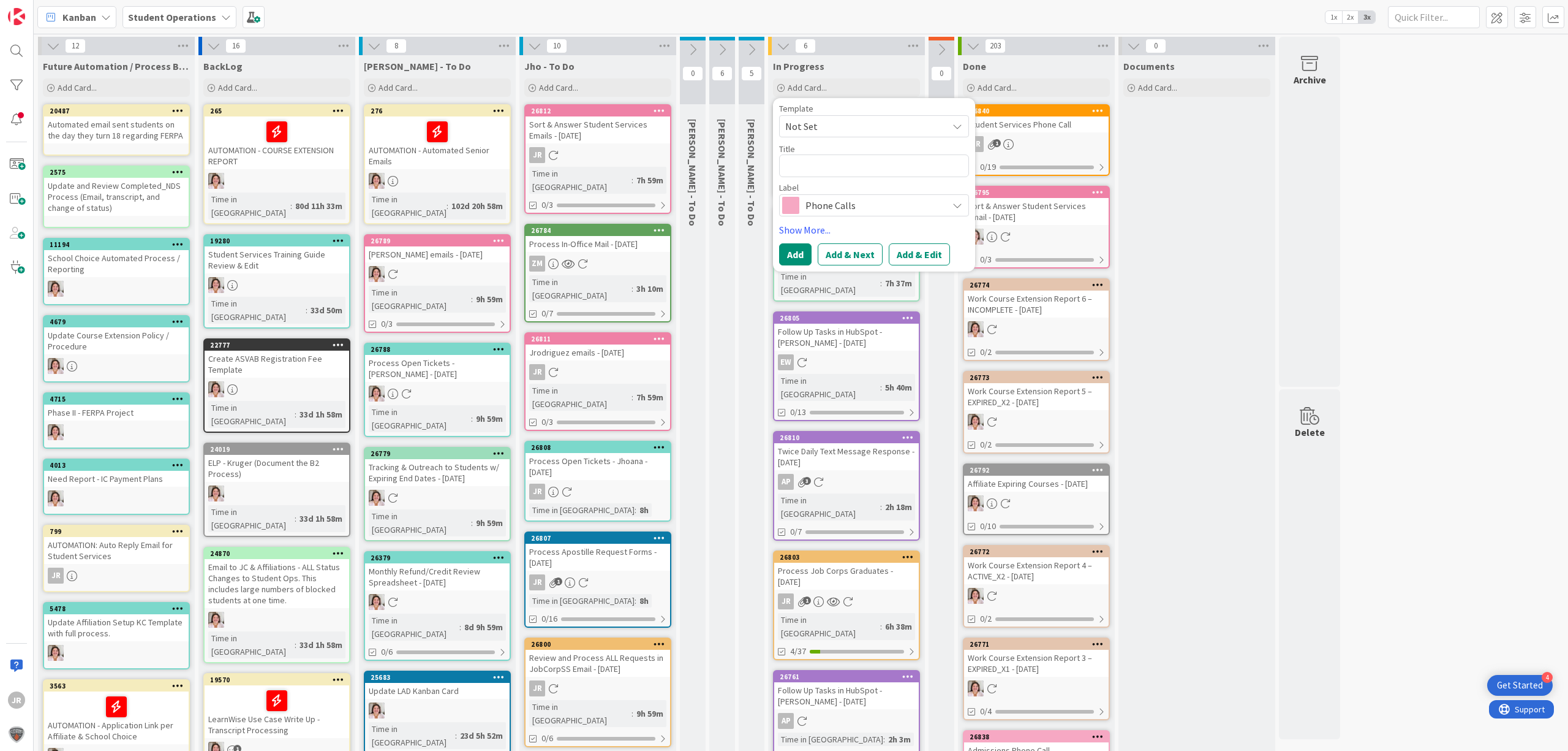
click at [834, 125] on span "Not Set" at bounding box center [861, 126] width 153 height 16
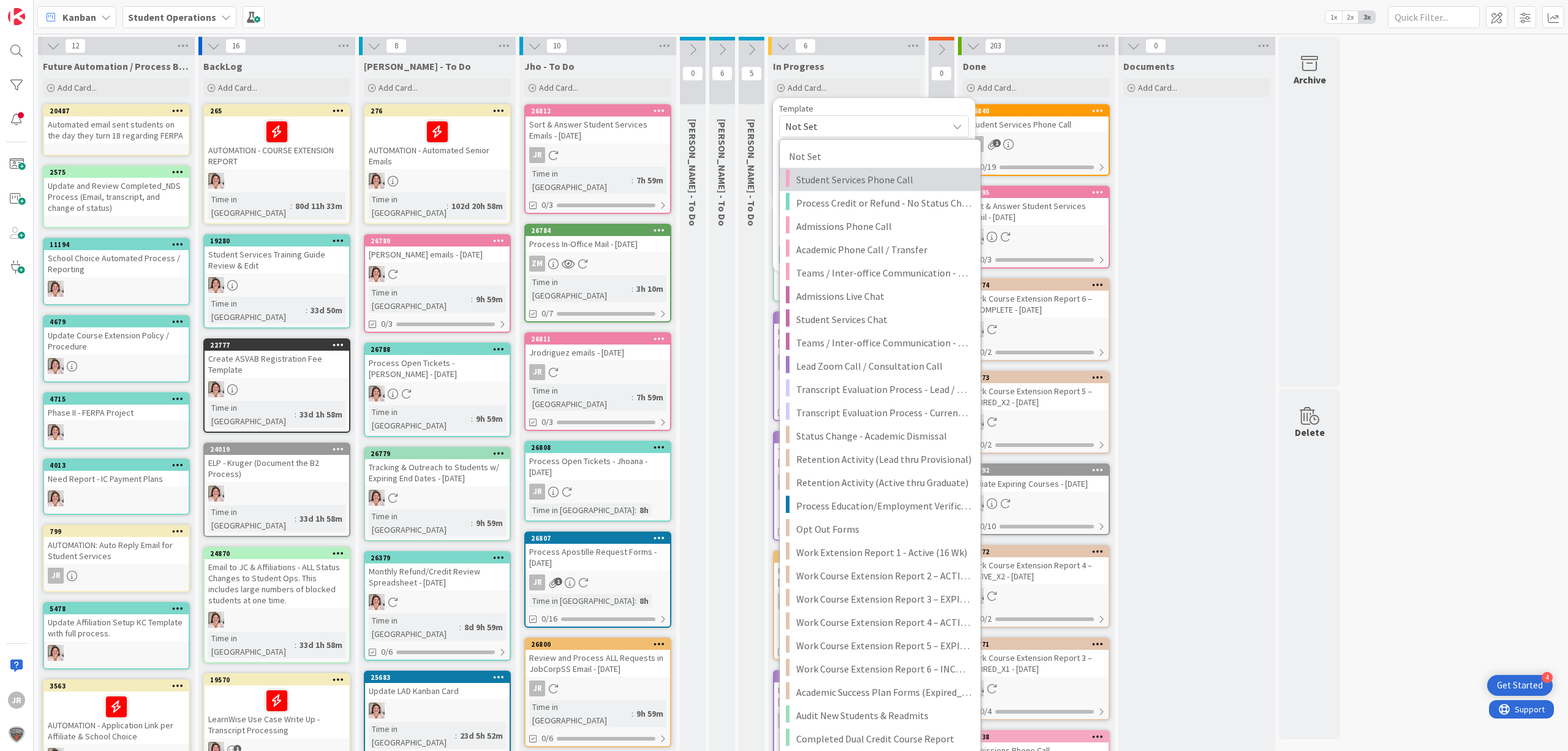
click at [849, 174] on span "Student Services Phone Call" at bounding box center [884, 180] width 175 height 16
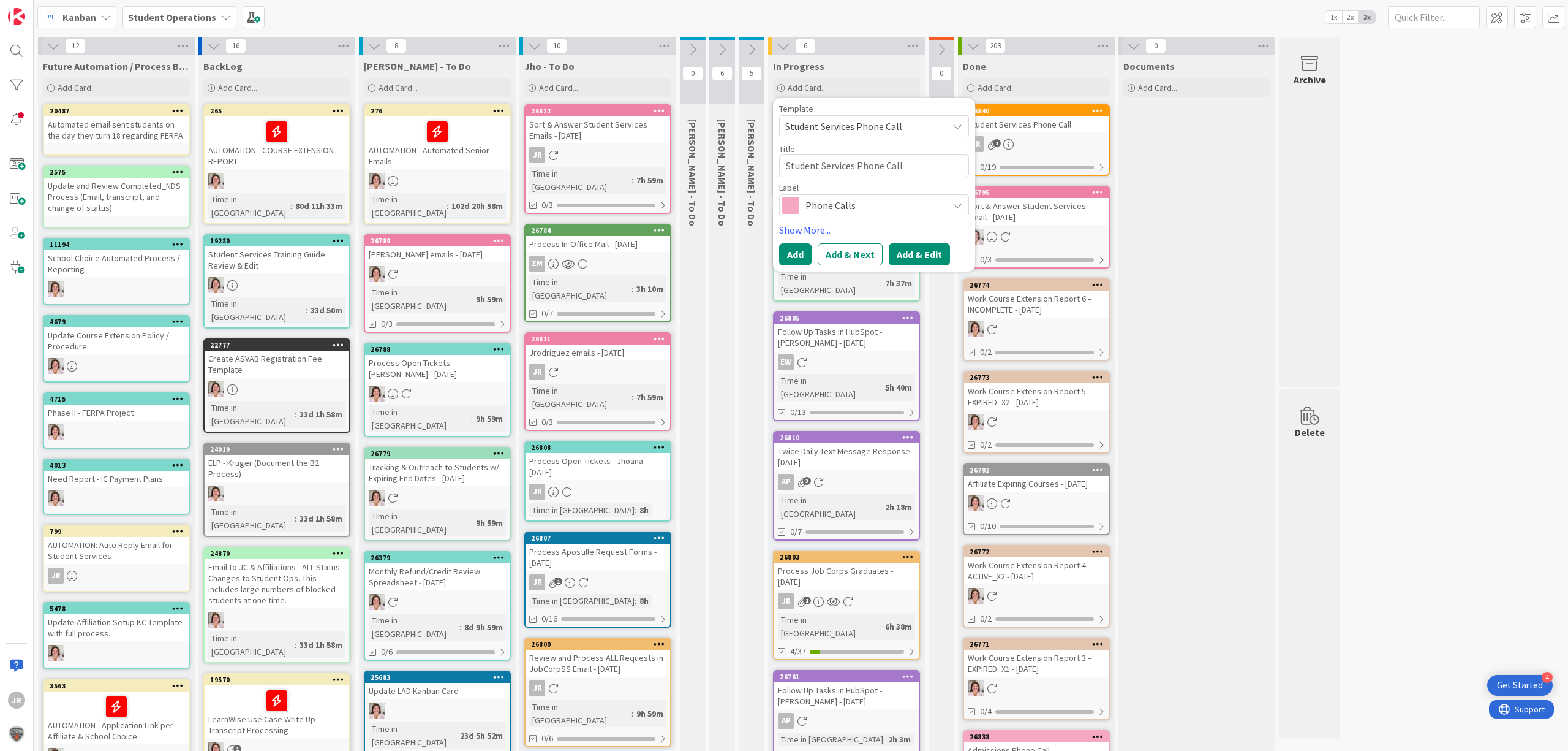
click at [919, 246] on button "Add & Edit" at bounding box center [919, 254] width 61 height 22
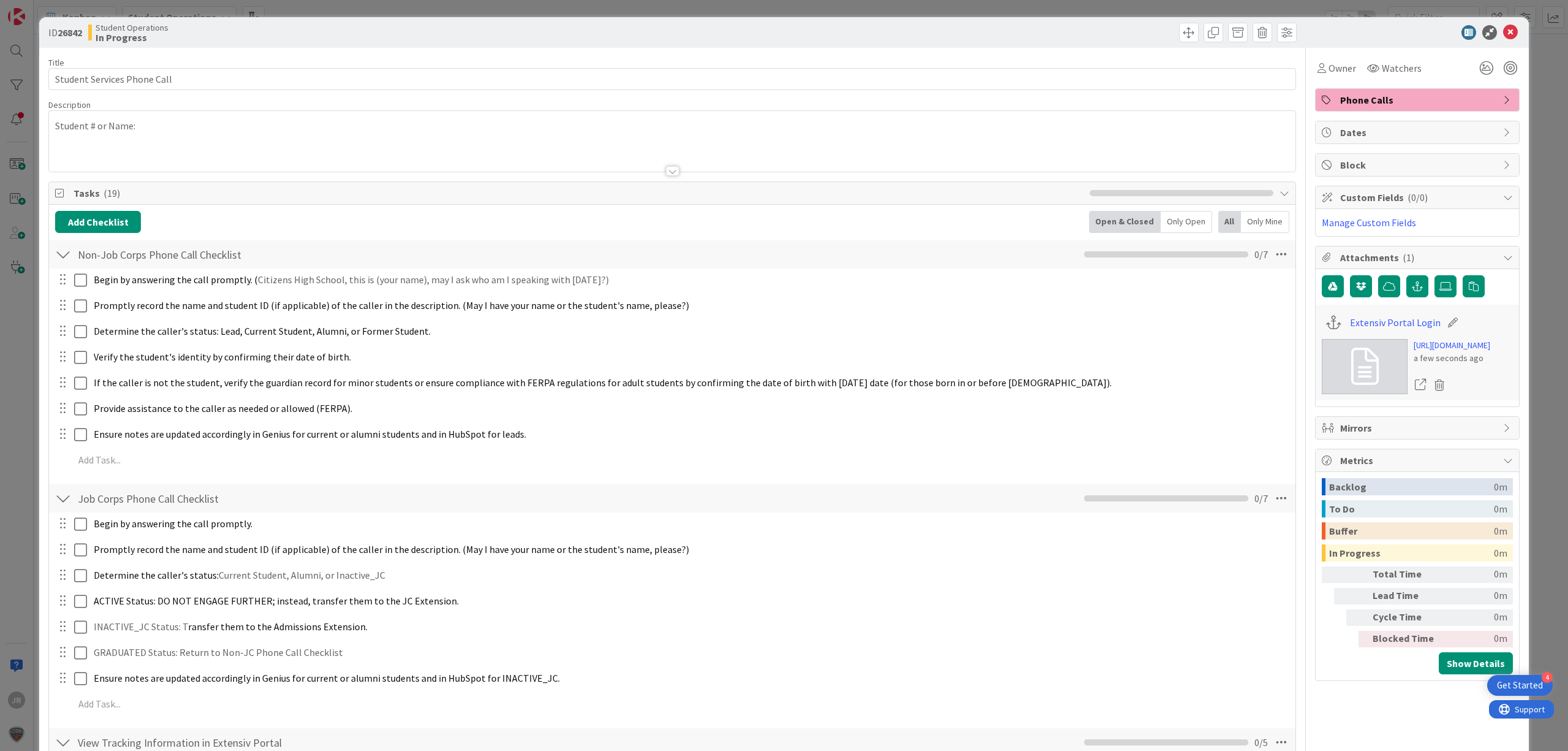
click at [857, 4] on div "ID 26842 Student Operations In Progress Title 27 / 128 Student Services Phone C…" at bounding box center [784, 375] width 1568 height 751
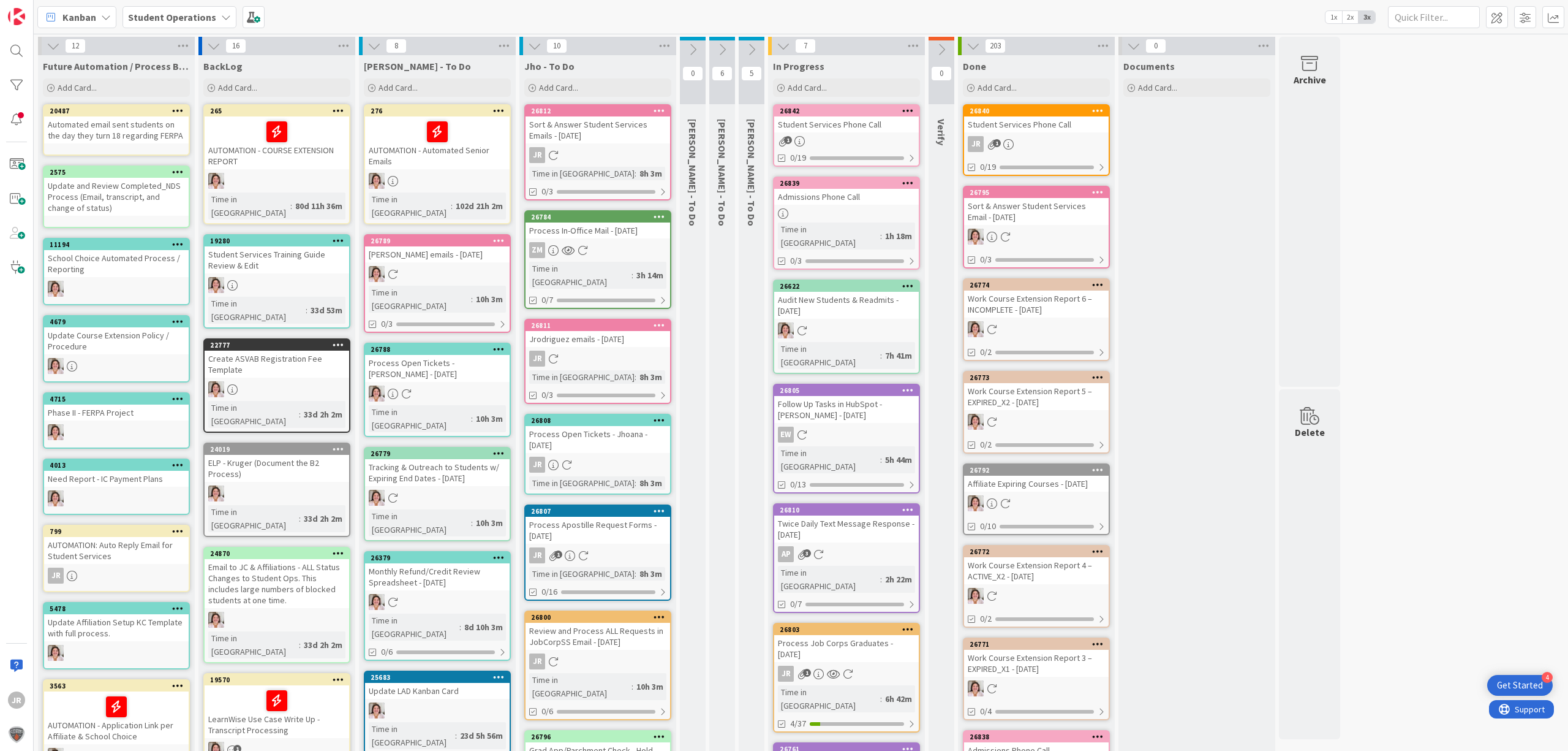
click at [854, 8] on div "Kanban Student Operations 1x 2x 3x" at bounding box center [800, 17] width 1534 height 34
click at [853, 92] on div "Add Card..." at bounding box center [846, 88] width 147 height 18
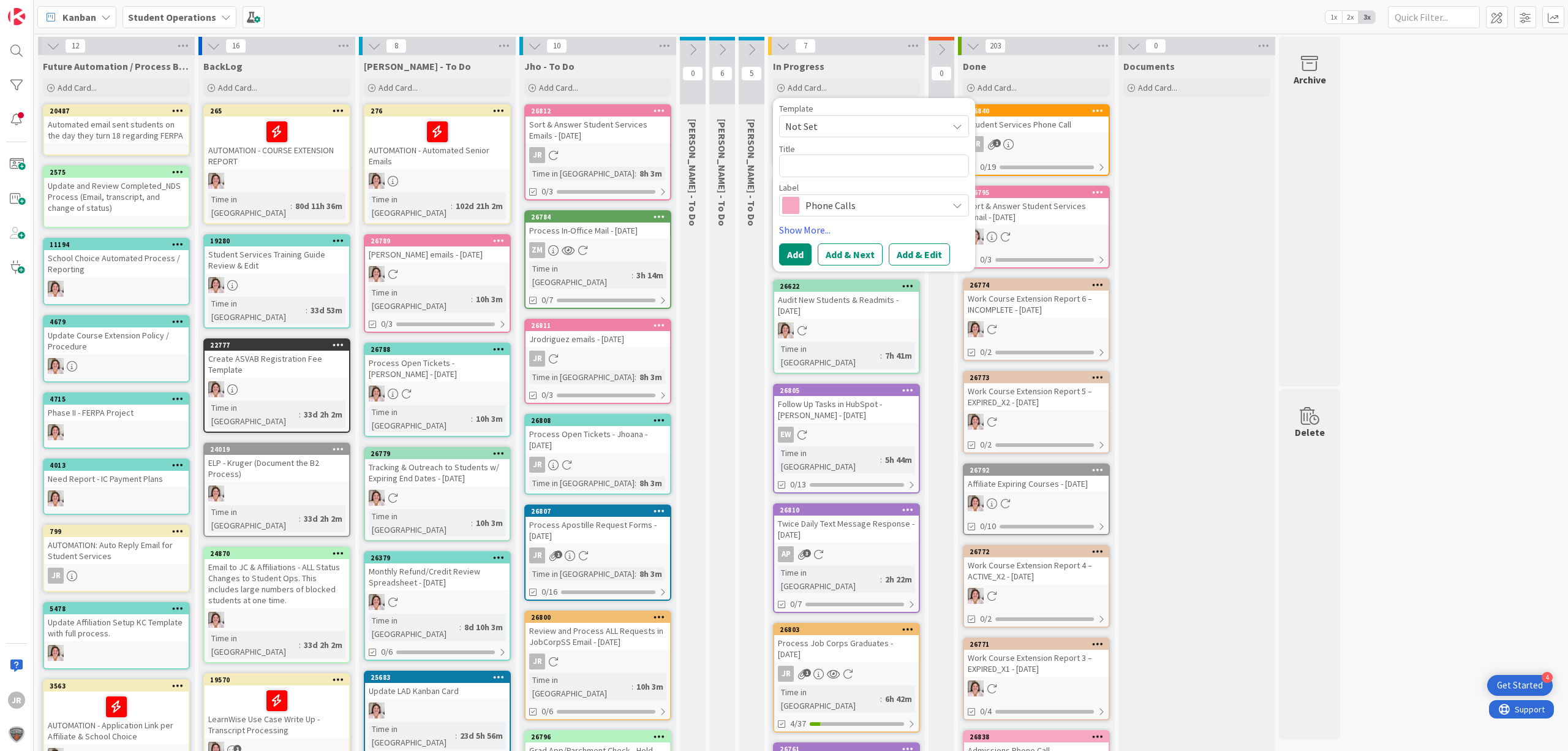
click at [853, 124] on span "Not Set" at bounding box center [861, 126] width 153 height 16
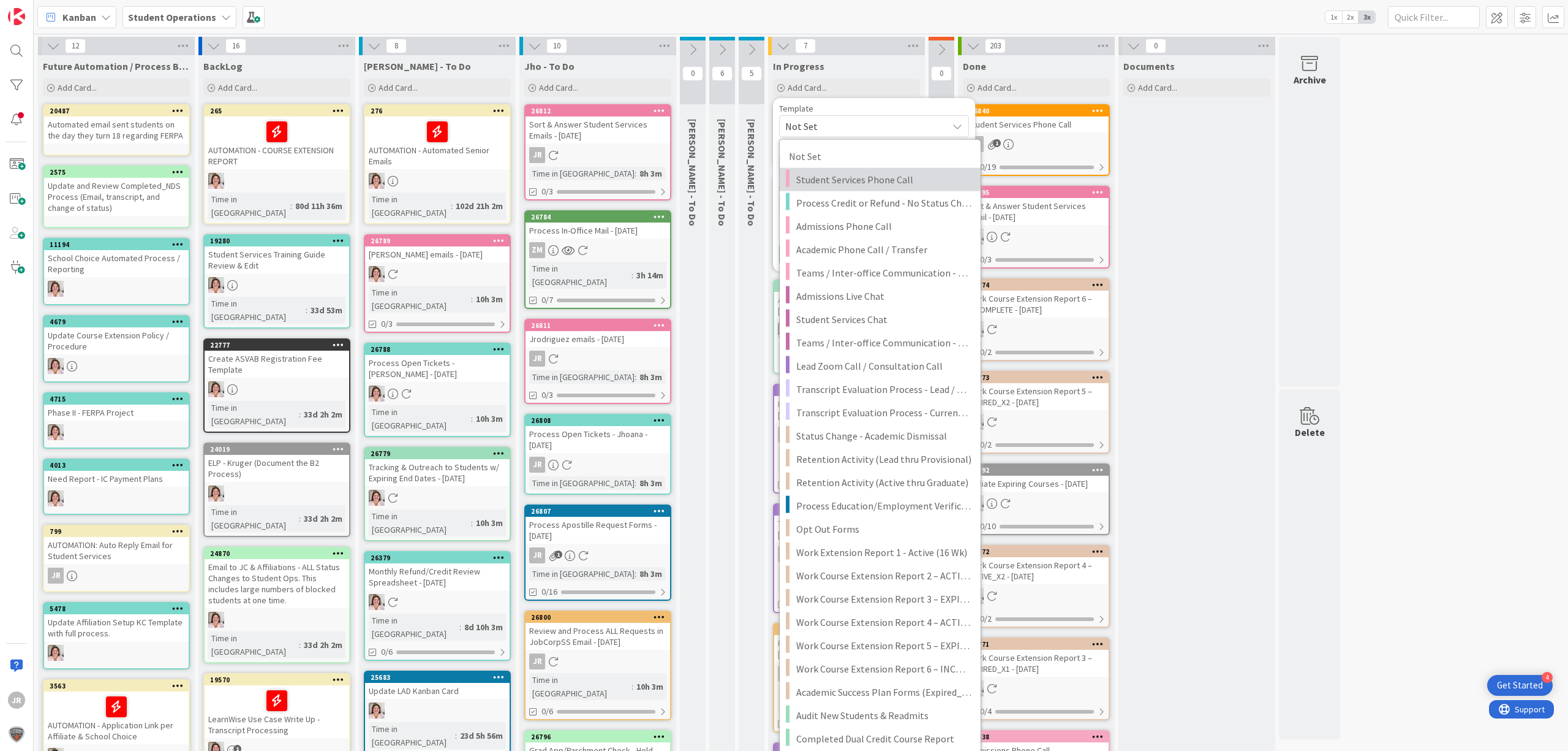
click at [858, 179] on span "Student Services Phone Call" at bounding box center [884, 180] width 175 height 16
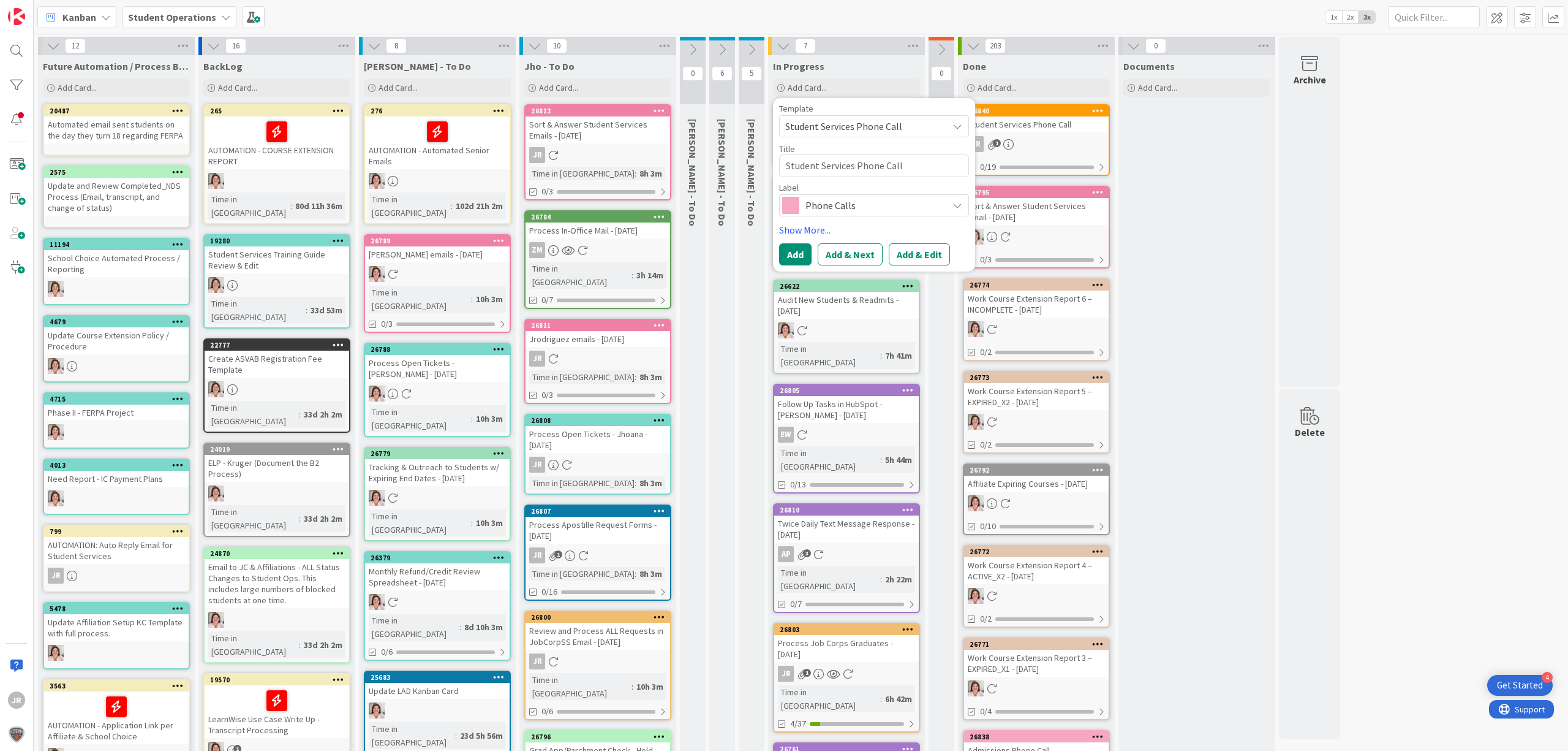
drag, startPoint x: 910, startPoint y: 231, endPoint x: 910, endPoint y: 242, distance: 11.0
click at [910, 233] on link "Show More..." at bounding box center [874, 230] width 190 height 14
type textarea "x"
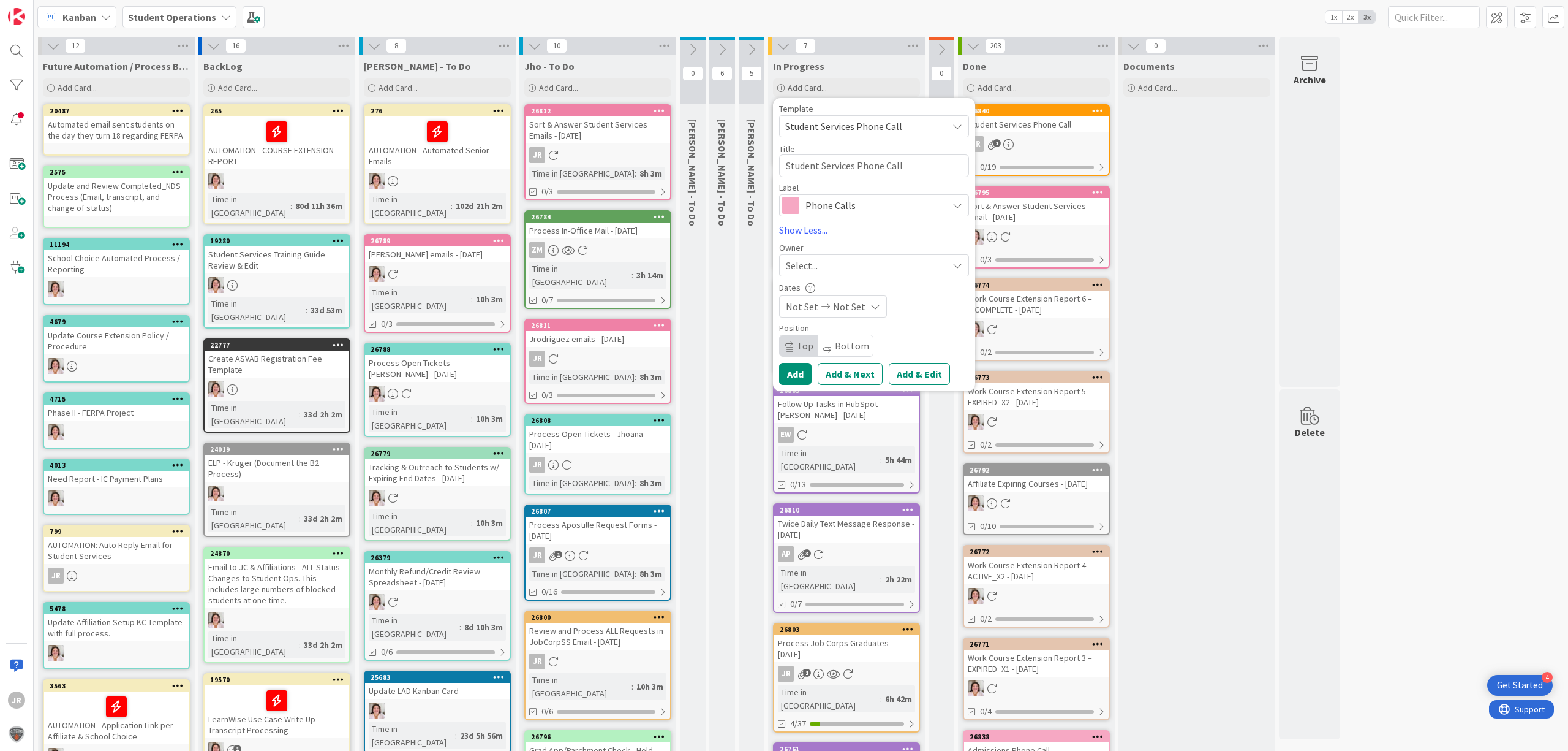
click at [909, 243] on div "Template Student Services Phone Call Not Set Student Services Phone Call Proces…" at bounding box center [874, 244] width 190 height 280
click at [902, 373] on button "Add & Edit" at bounding box center [919, 373] width 61 height 22
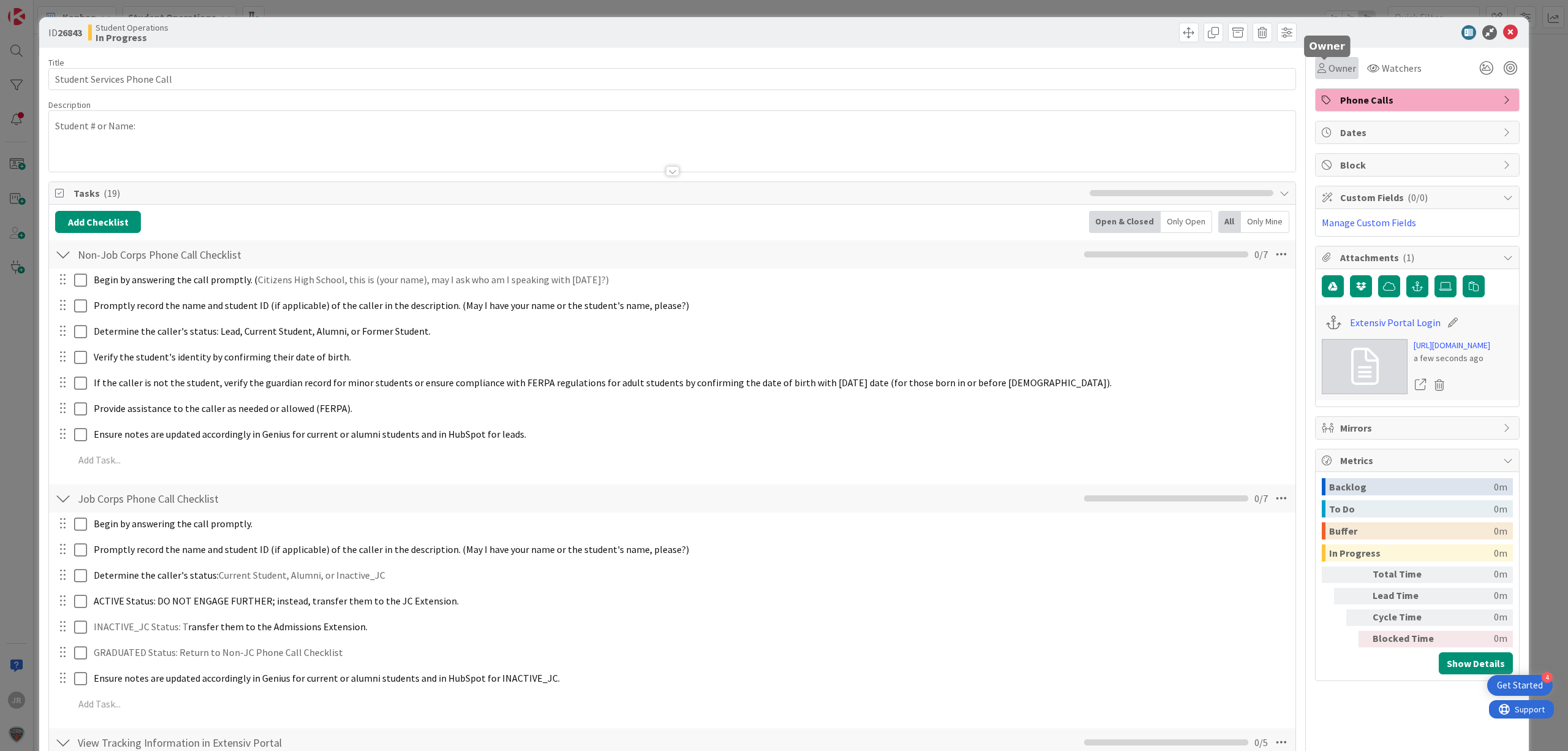
click at [1329, 64] on span "Owner" at bounding box center [1342, 68] width 27 height 14
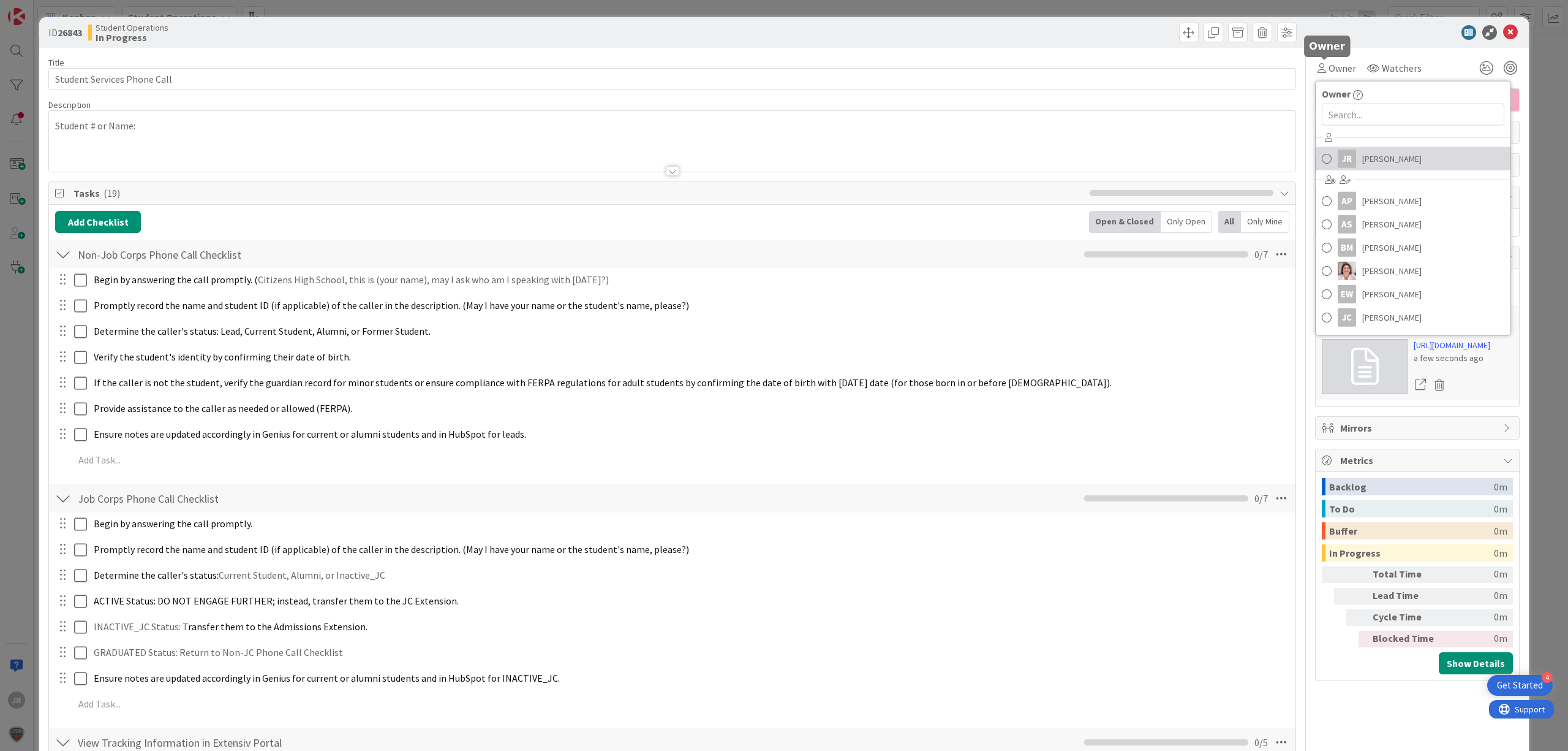
click at [1338, 163] on div "JR" at bounding box center [1347, 158] width 18 height 18
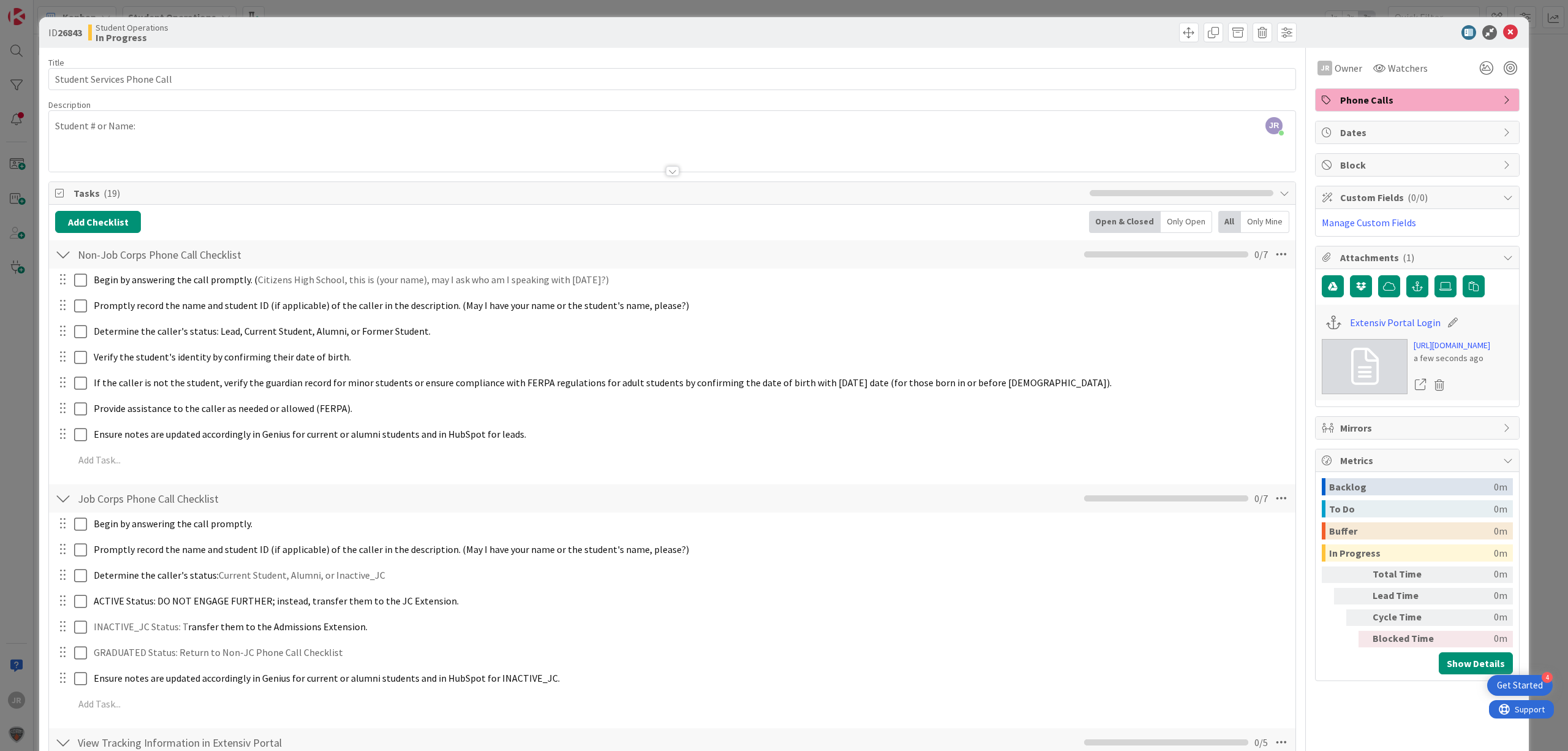
click at [1041, 4] on div "ID 26843 Student Operations In Progress Title 27 / 128 Student Services Phone C…" at bounding box center [784, 375] width 1568 height 751
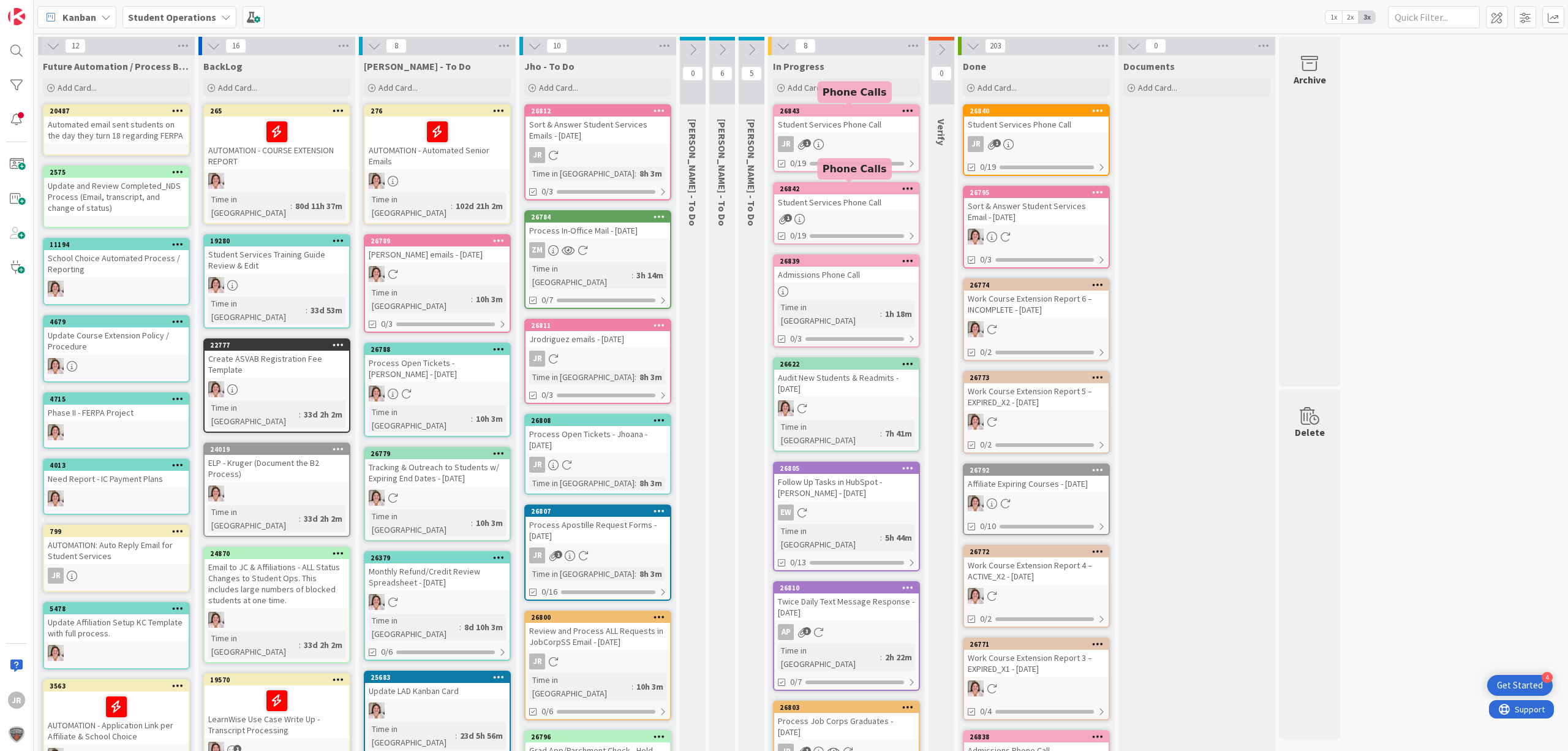
click at [869, 202] on div "Student Services Phone Call" at bounding box center [847, 202] width 145 height 16
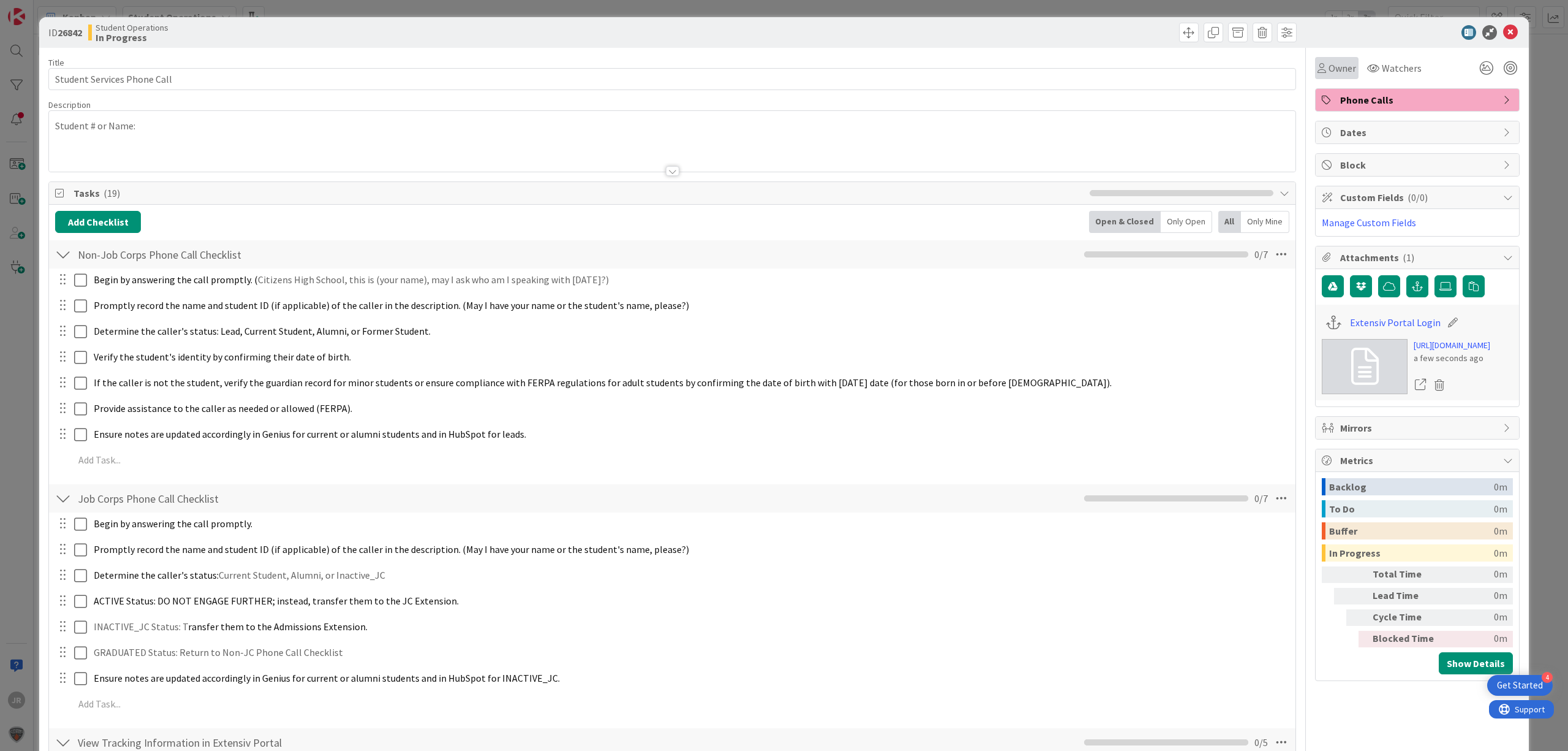
click at [1329, 71] on span "Owner" at bounding box center [1342, 68] width 27 height 14
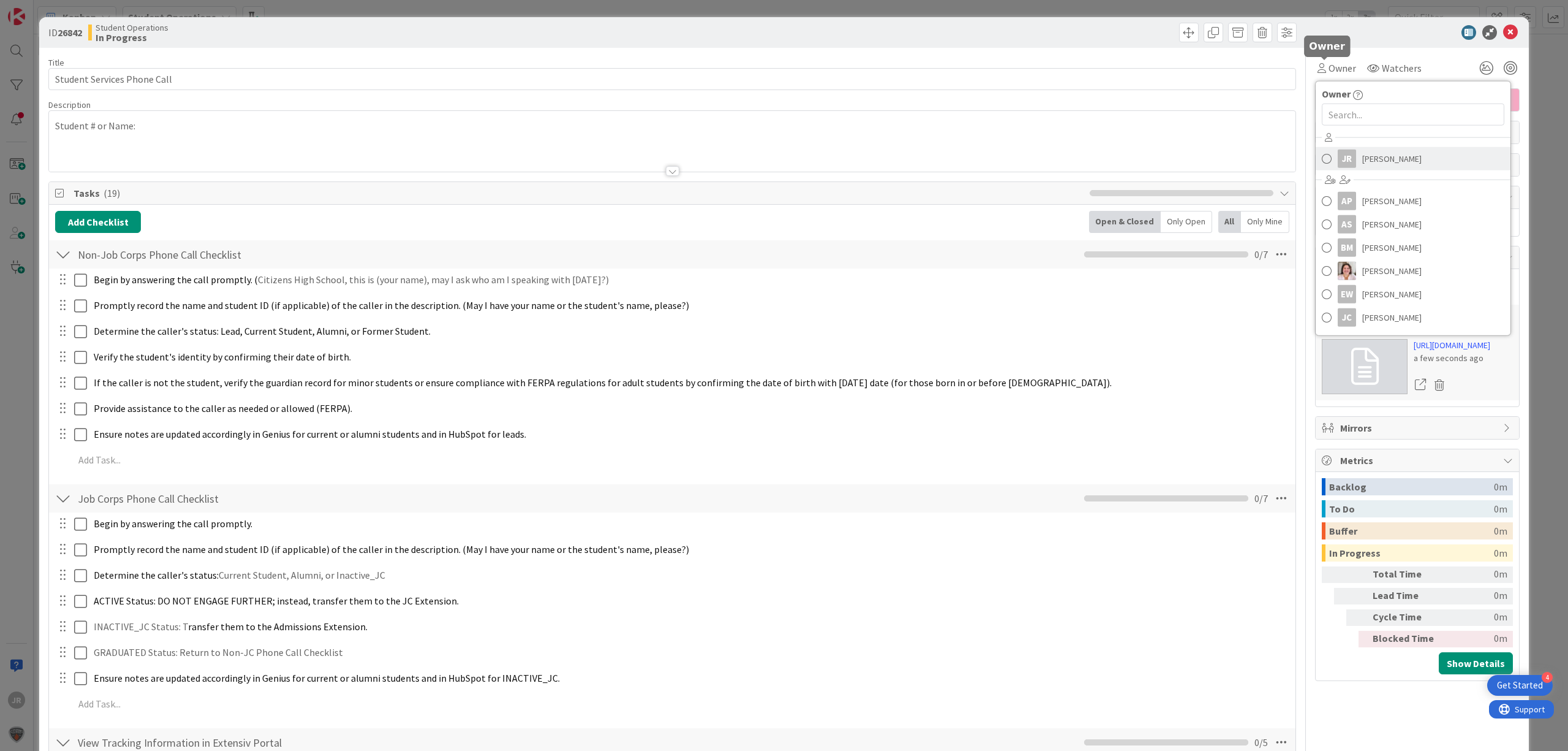
click at [1343, 162] on div "JR" at bounding box center [1347, 158] width 18 height 18
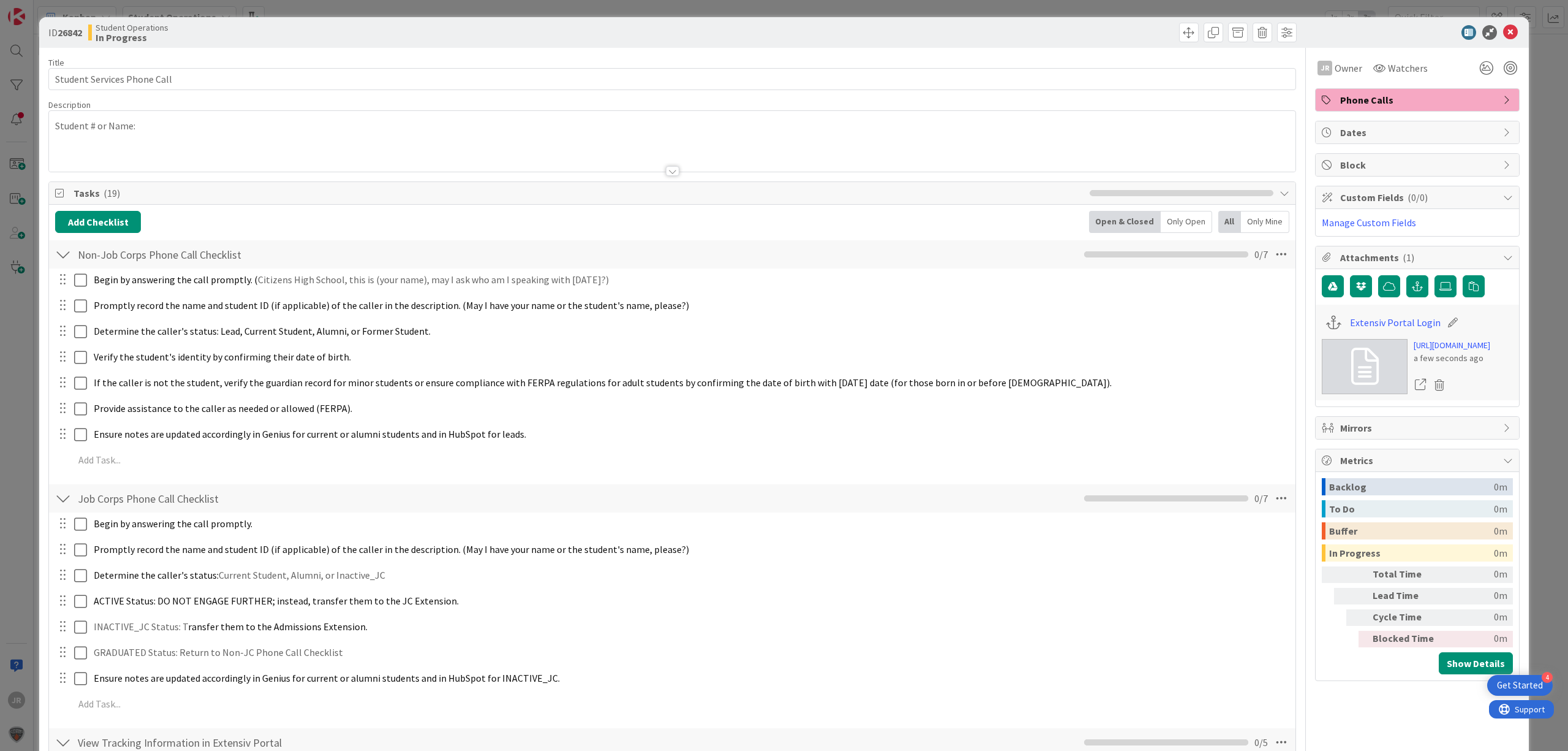
click at [1100, 5] on div "ID 26842 Student Operations In Progress Title 27 / 128 Student Services Phone C…" at bounding box center [784, 375] width 1568 height 751
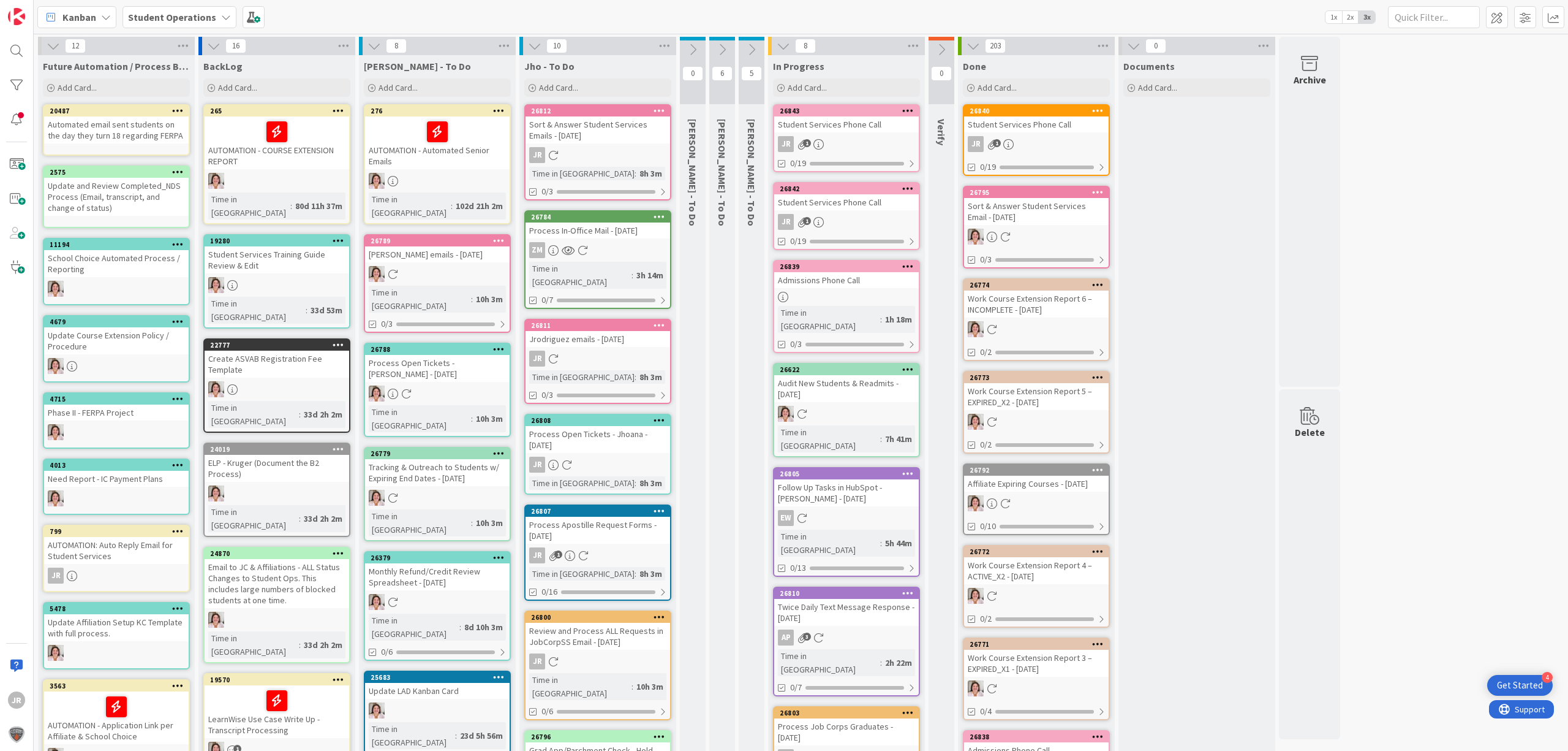
click at [890, 273] on div "Admissions Phone Call" at bounding box center [847, 280] width 145 height 16
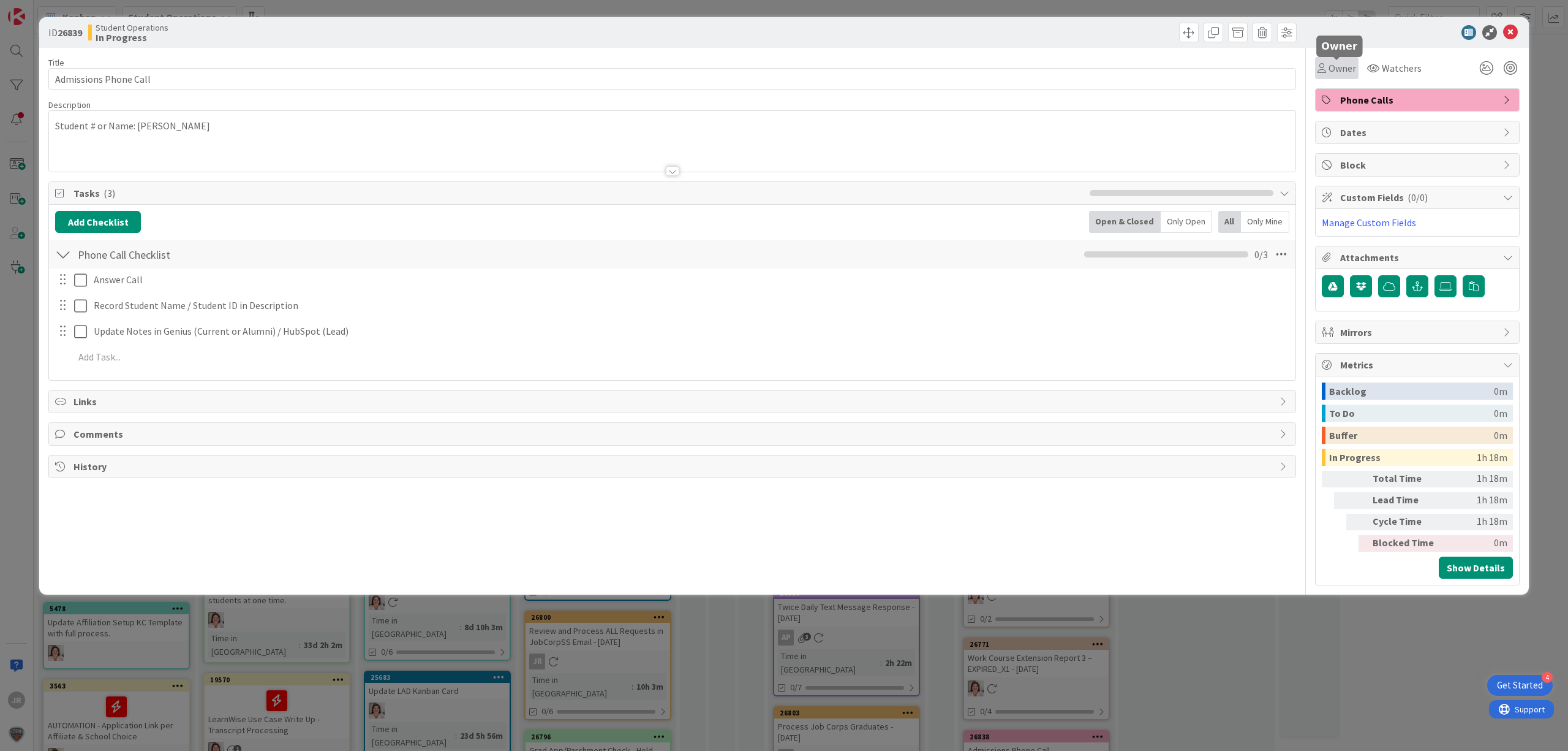
click at [1322, 71] on icon at bounding box center [1322, 68] width 9 height 10
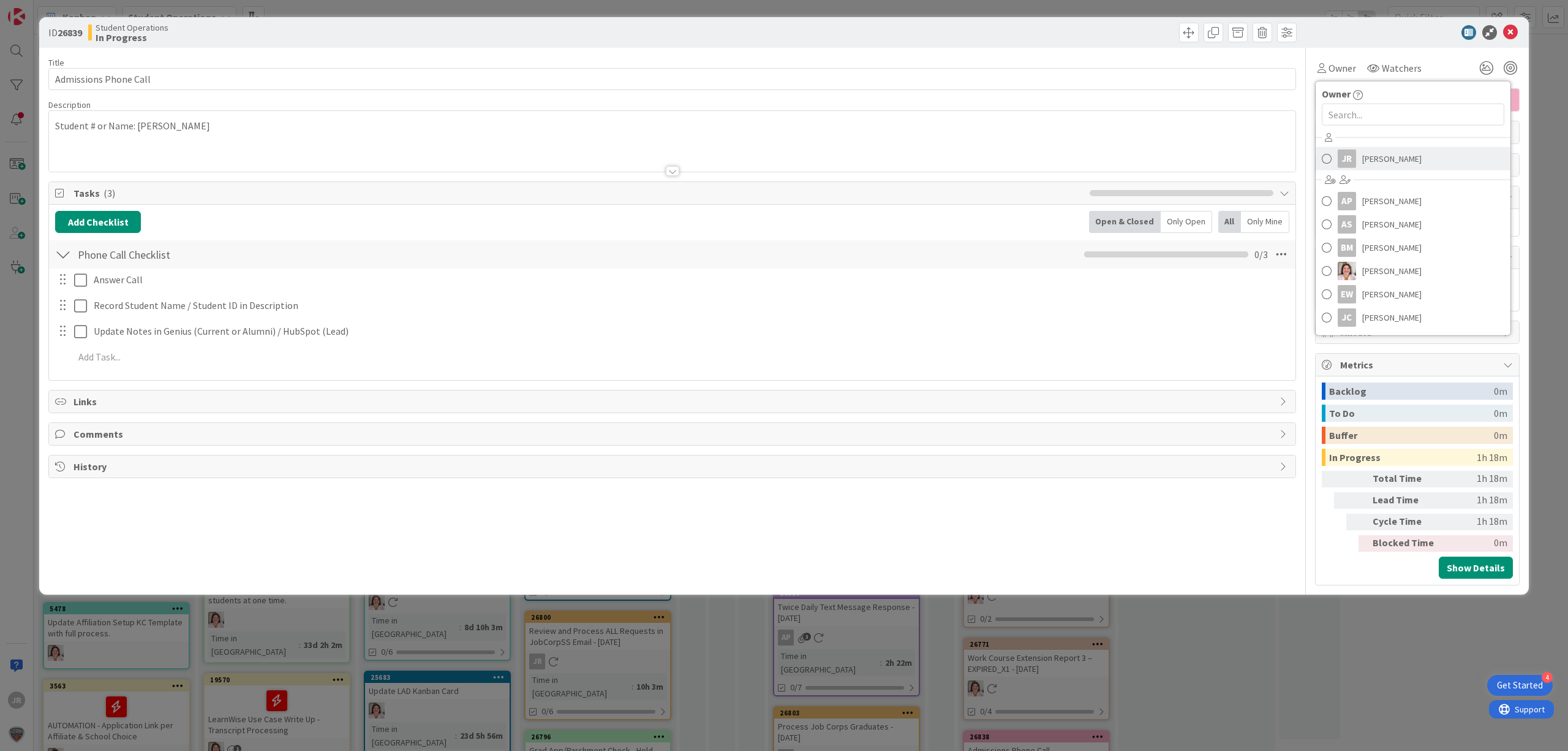
click at [1346, 162] on div "JR" at bounding box center [1347, 158] width 18 height 18
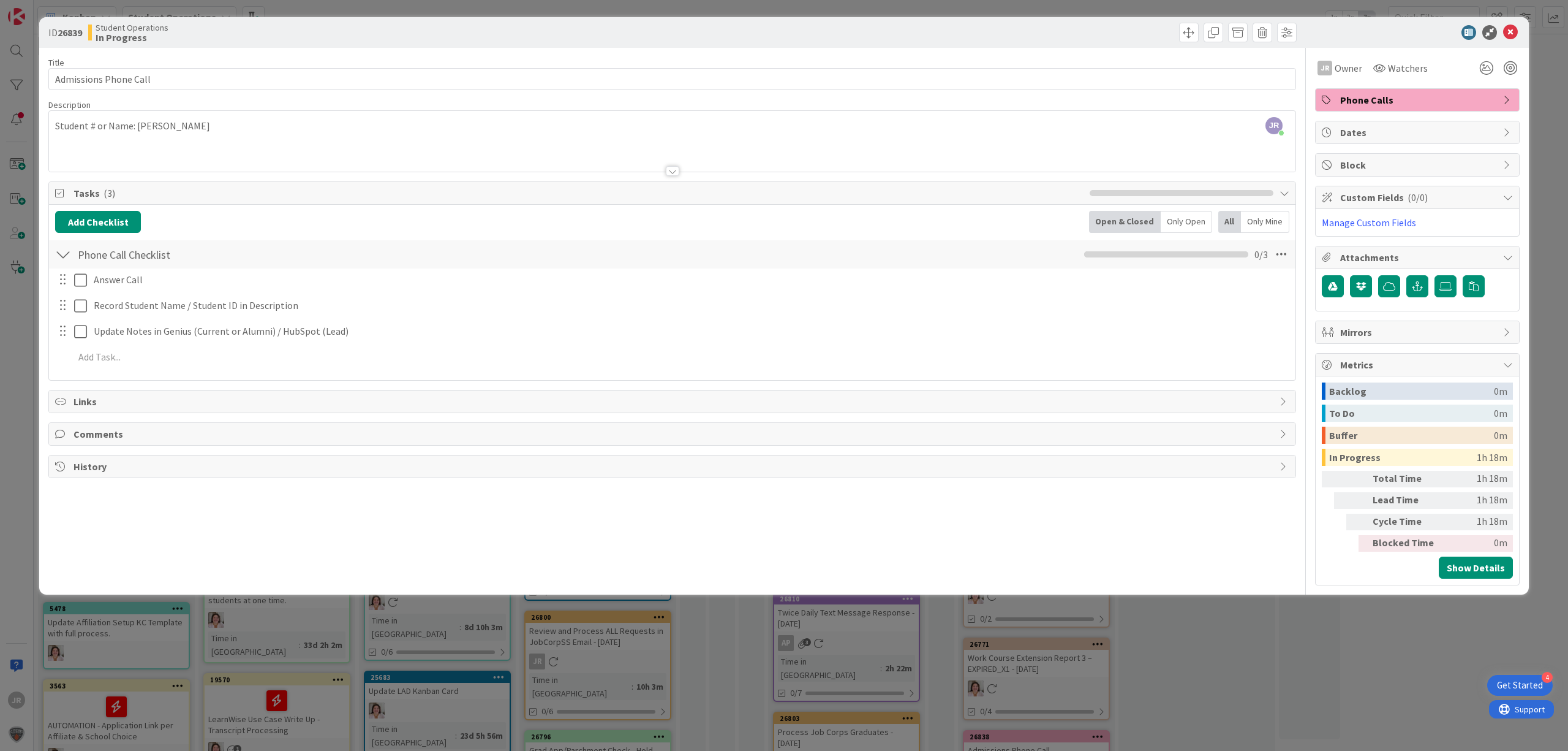
click at [834, 10] on div "ID 26839 Student Operations In Progress Title 22 / 128 Admissions Phone Call De…" at bounding box center [784, 375] width 1568 height 751
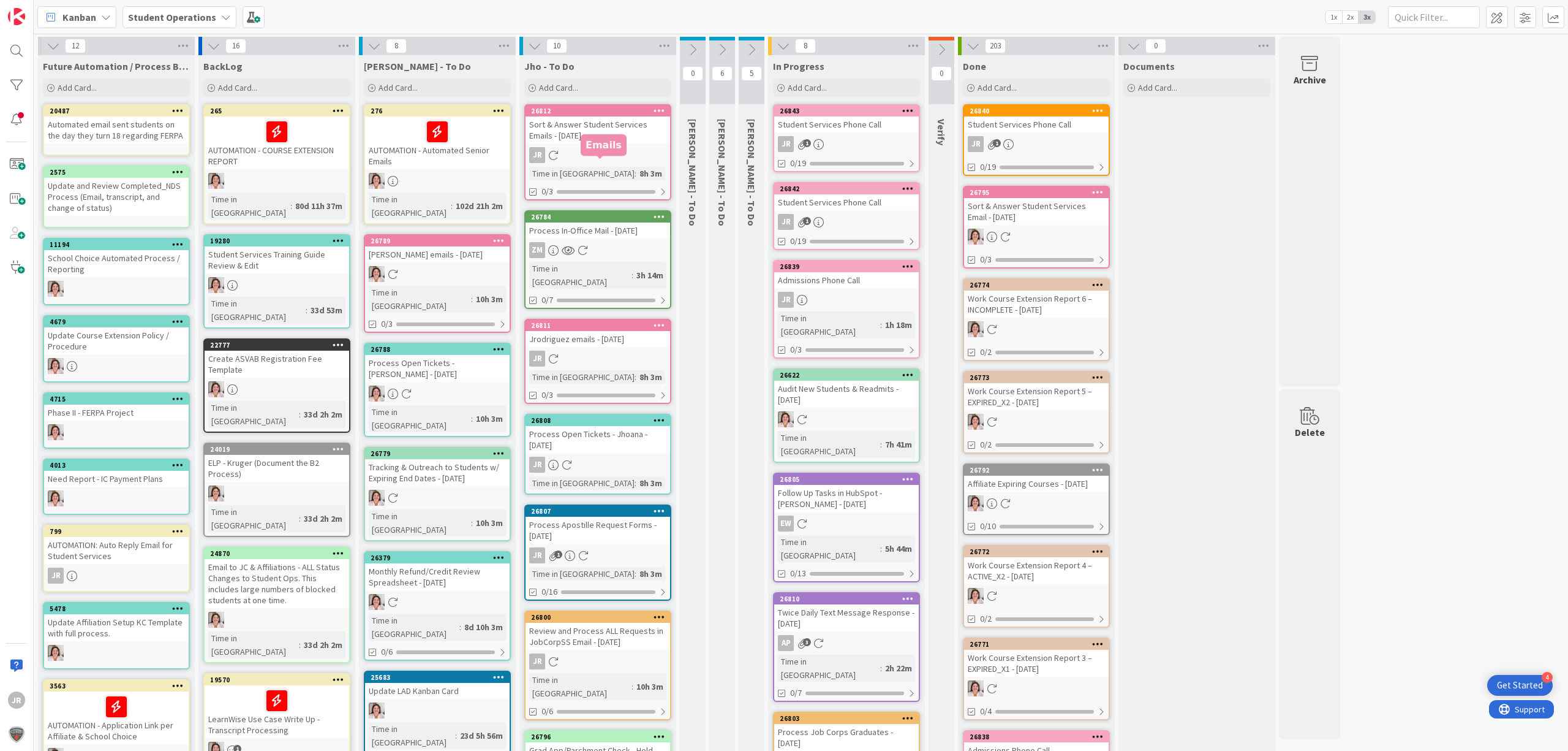
scroll to position [245, 0]
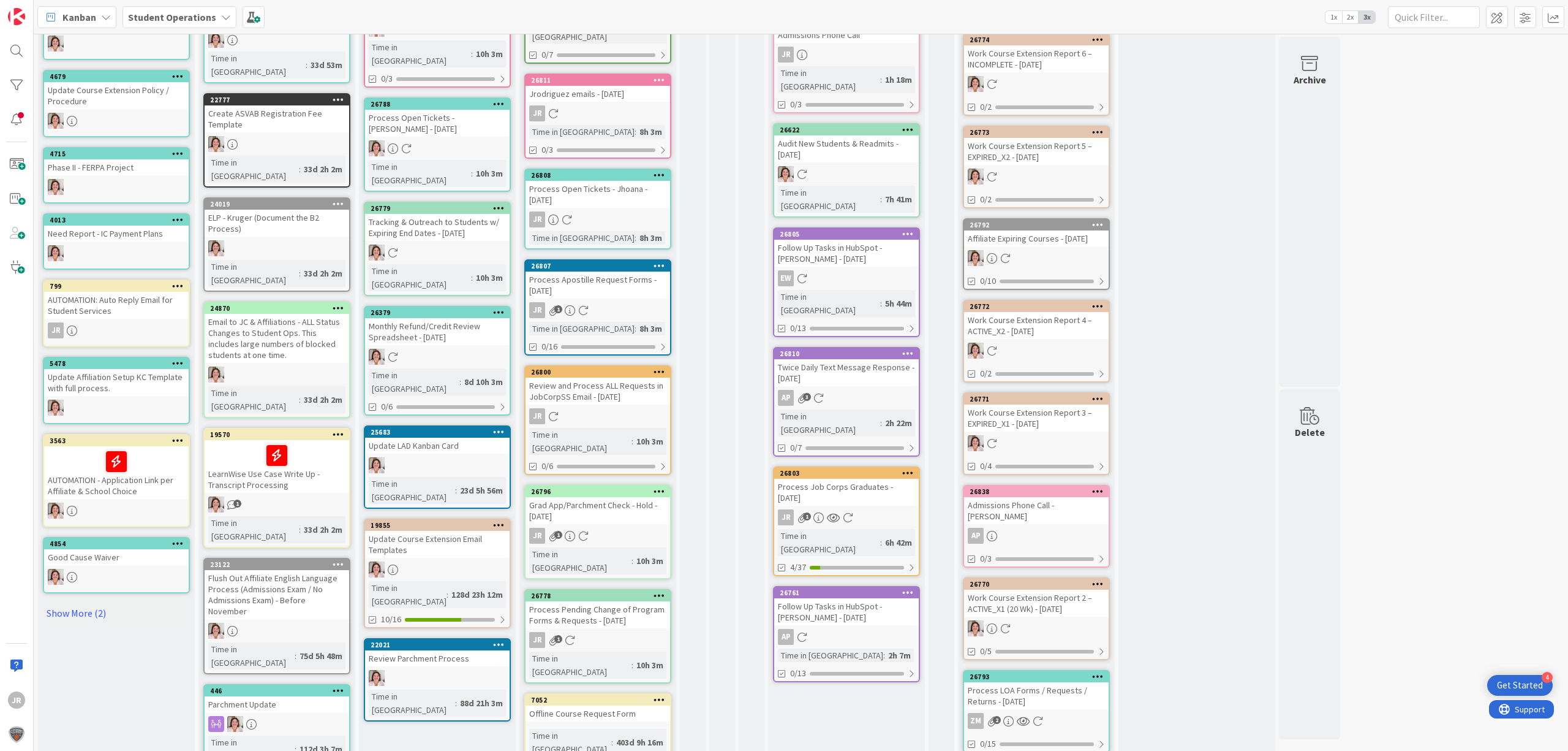
click at [637, 602] on div "Process Pending Change of Program Forms & Requests - [DATE]" at bounding box center [598, 615] width 145 height 27
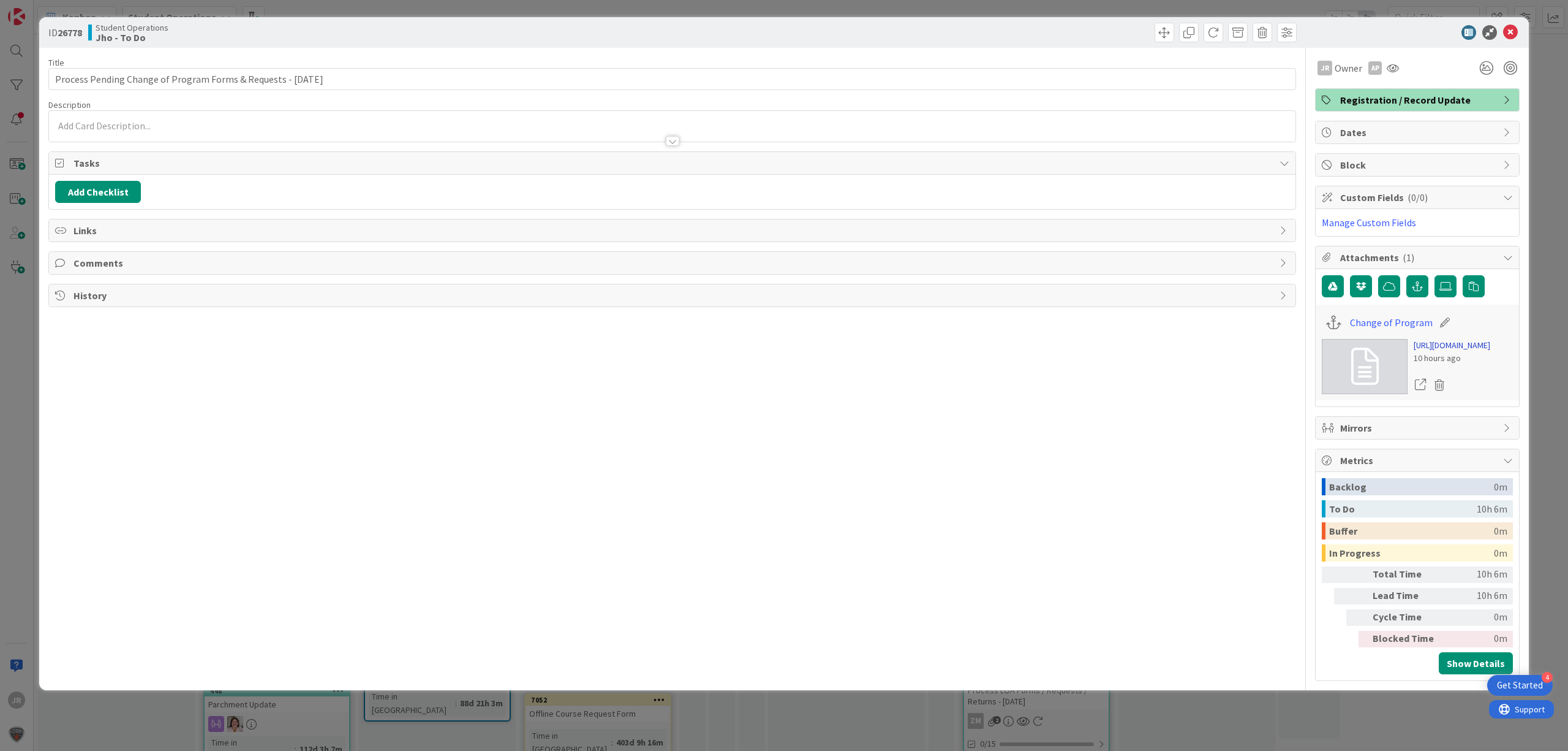
click at [1440, 352] on link "[URL][DOMAIN_NAME]" at bounding box center [1452, 345] width 76 height 13
